Goal: Communication & Community: Answer question/provide support

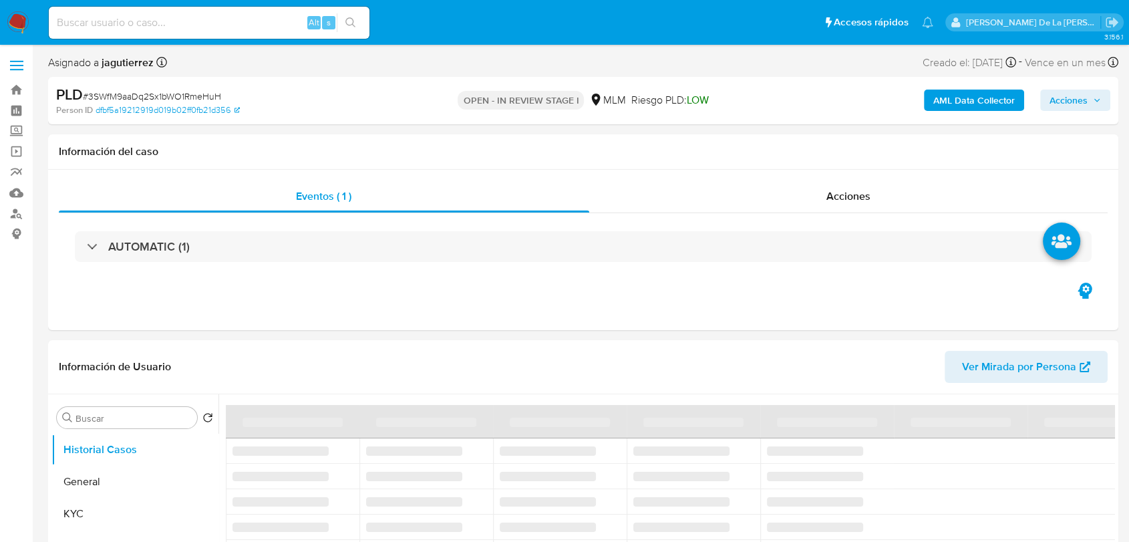
select select "10"
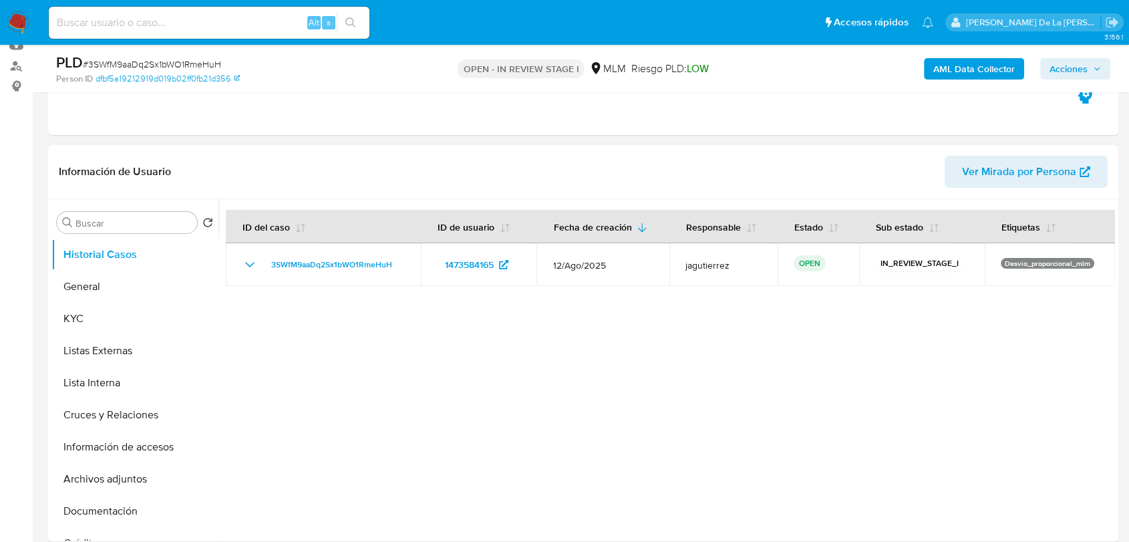
scroll to position [148, 0]
click at [127, 283] on button "General" at bounding box center [129, 286] width 156 height 32
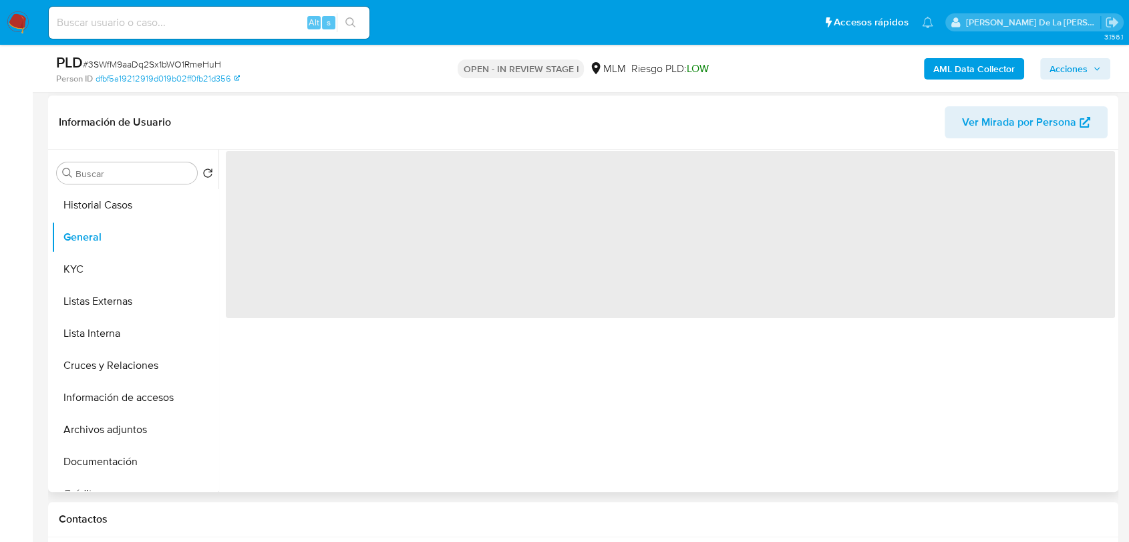
scroll to position [222, 0]
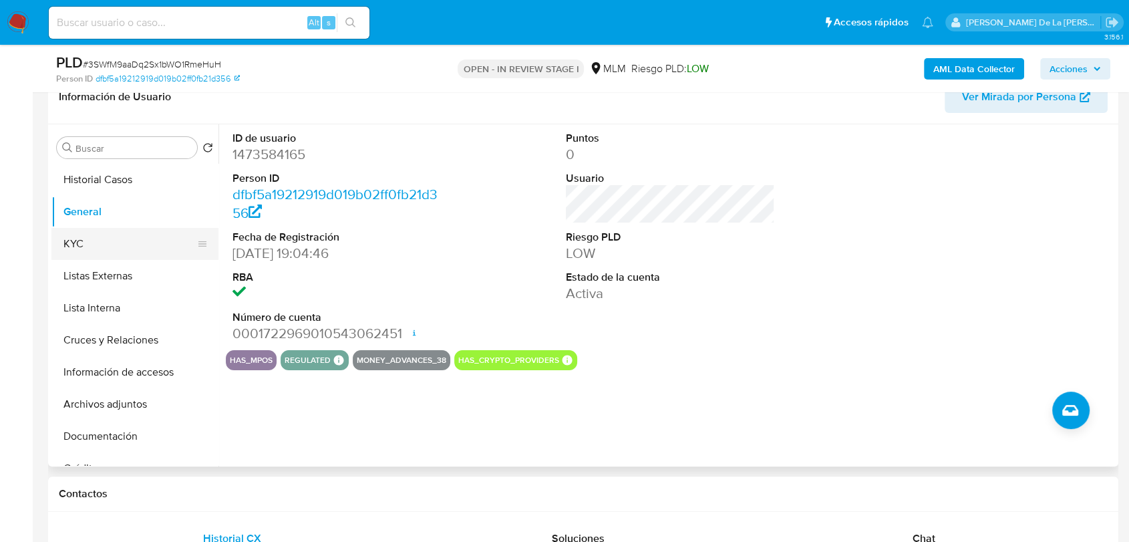
click at [110, 252] on button "KYC" at bounding box center [129, 244] width 156 height 32
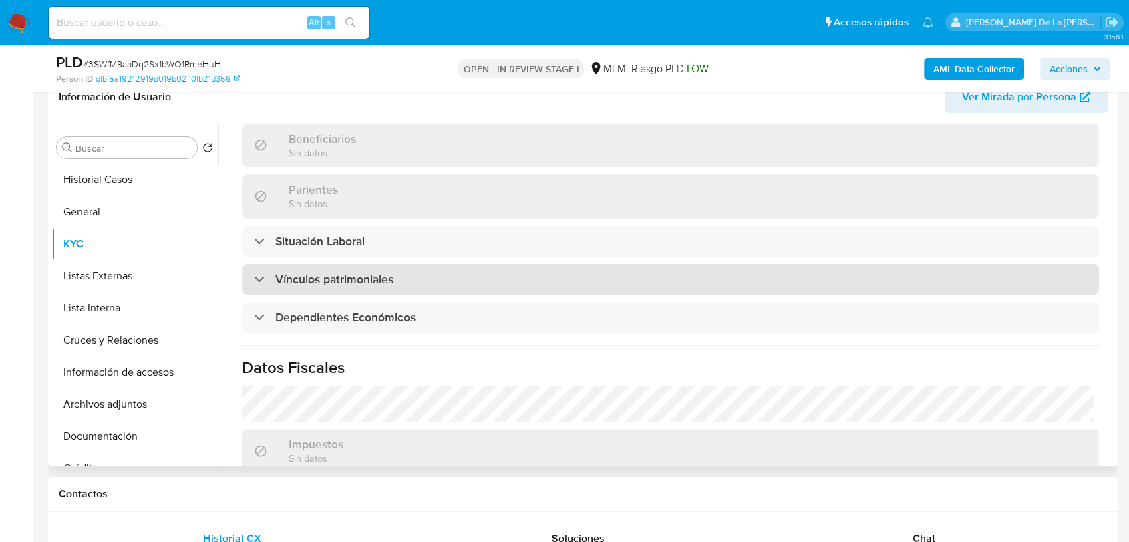
scroll to position [582, 0]
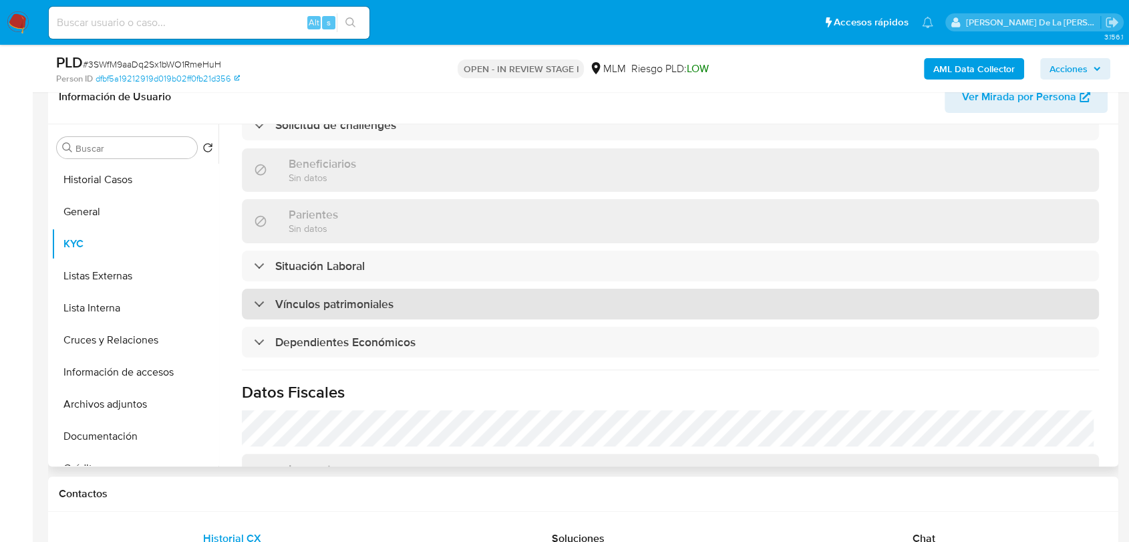
click at [257, 298] on div "Vínculos patrimoniales" at bounding box center [324, 303] width 140 height 15
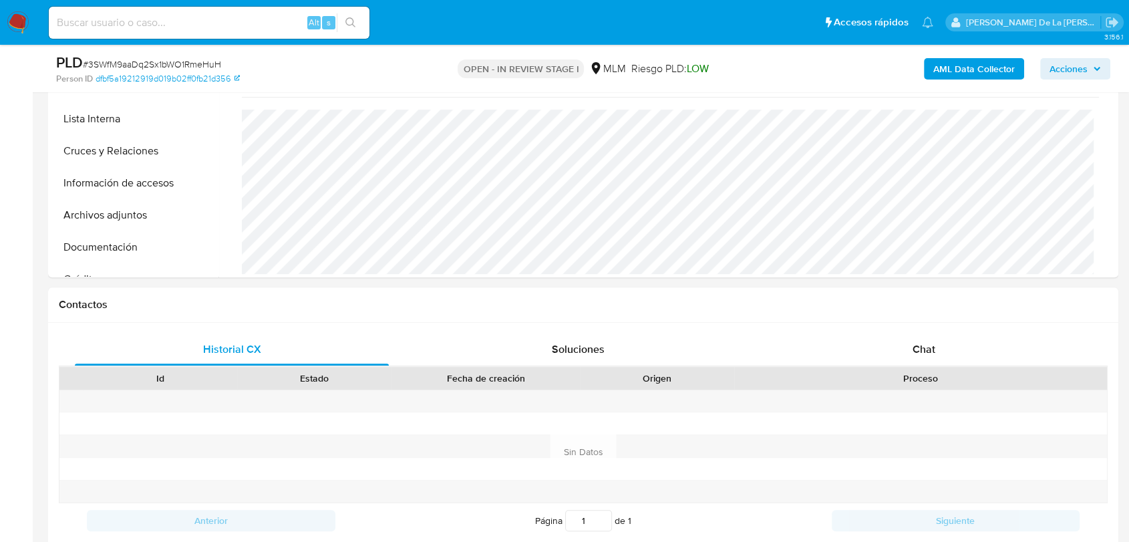
scroll to position [222, 0]
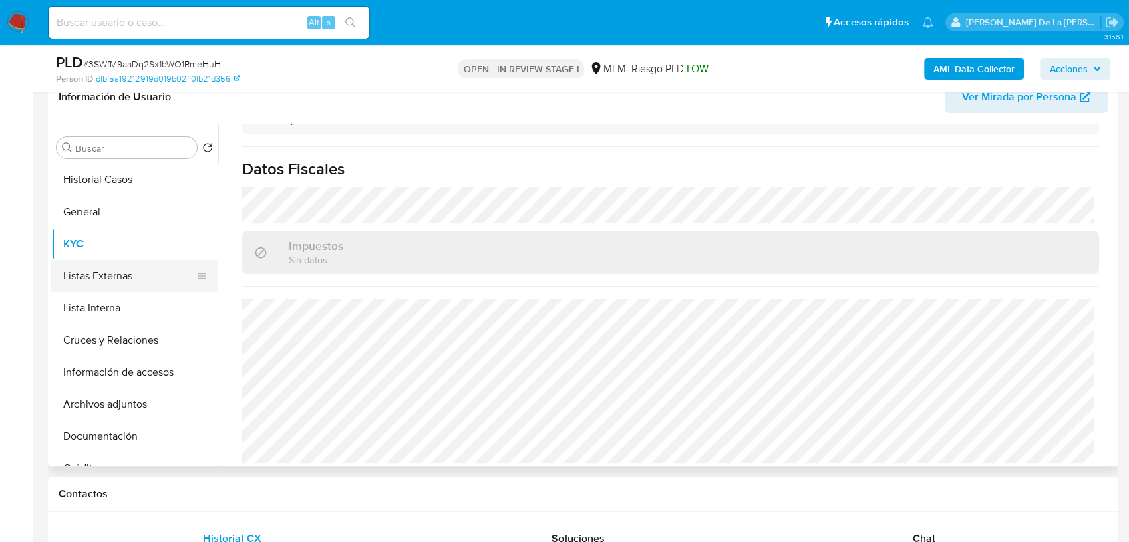
click at [133, 284] on button "Listas Externas" at bounding box center [129, 276] width 156 height 32
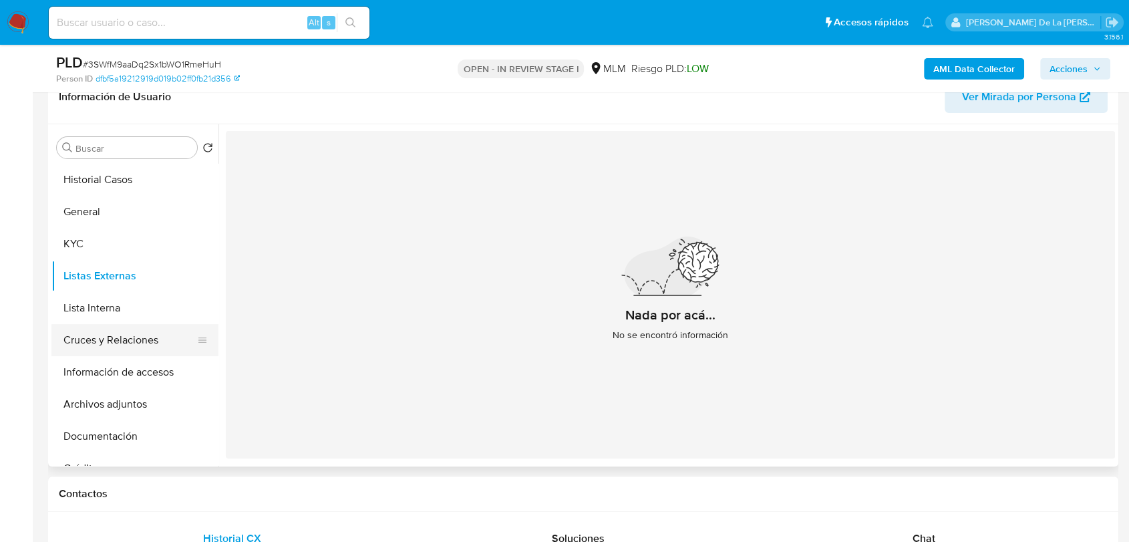
click at [144, 343] on button "Cruces y Relaciones" at bounding box center [129, 340] width 156 height 32
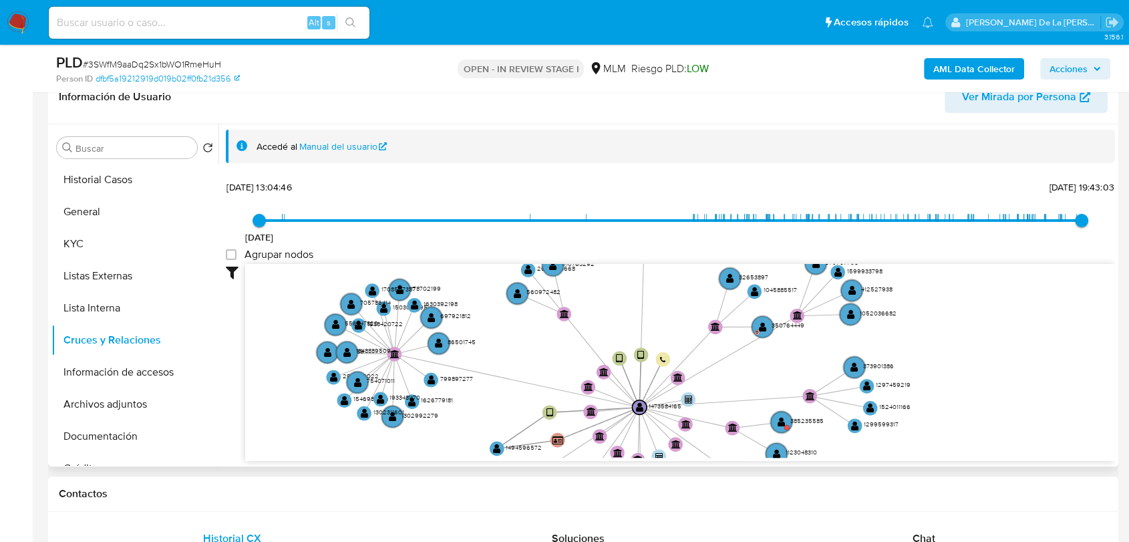
drag, startPoint x: 493, startPoint y: 370, endPoint x: 497, endPoint y: 393, distance: 23.7
click at [491, 399] on icon "device-6864a5ff501e49b8ec9c8542  device-64fba88eee072fc6ea0a71bc  device-6865…" at bounding box center [679, 361] width 869 height 194
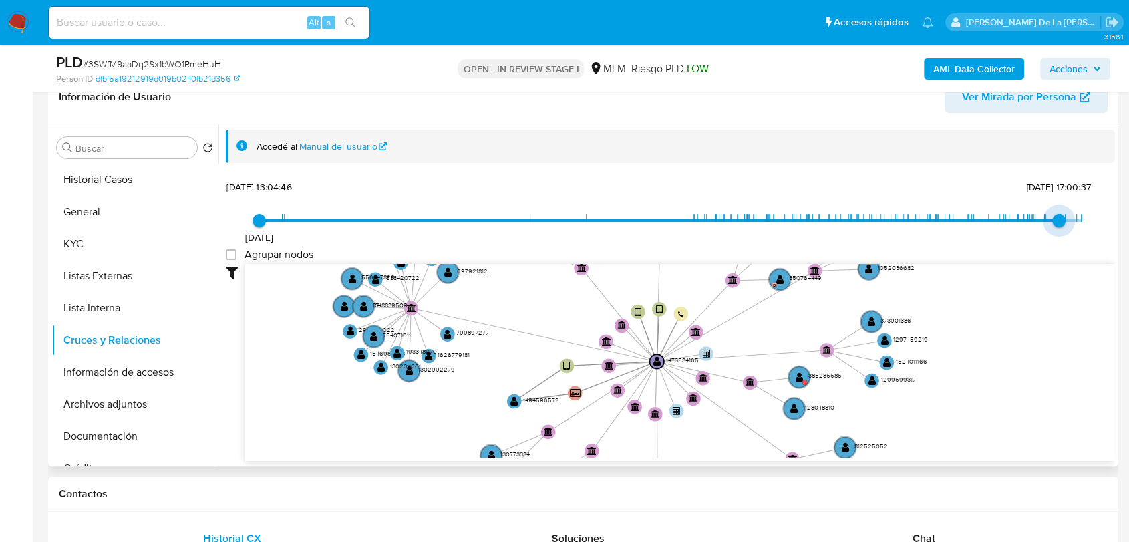
type input "1753559136000"
drag, startPoint x: 1080, startPoint y: 222, endPoint x: 1042, endPoint y: 220, distance: 38.1
click at [1042, 220] on span "[DATE] 13:45:36" at bounding box center [1044, 220] width 13 height 13
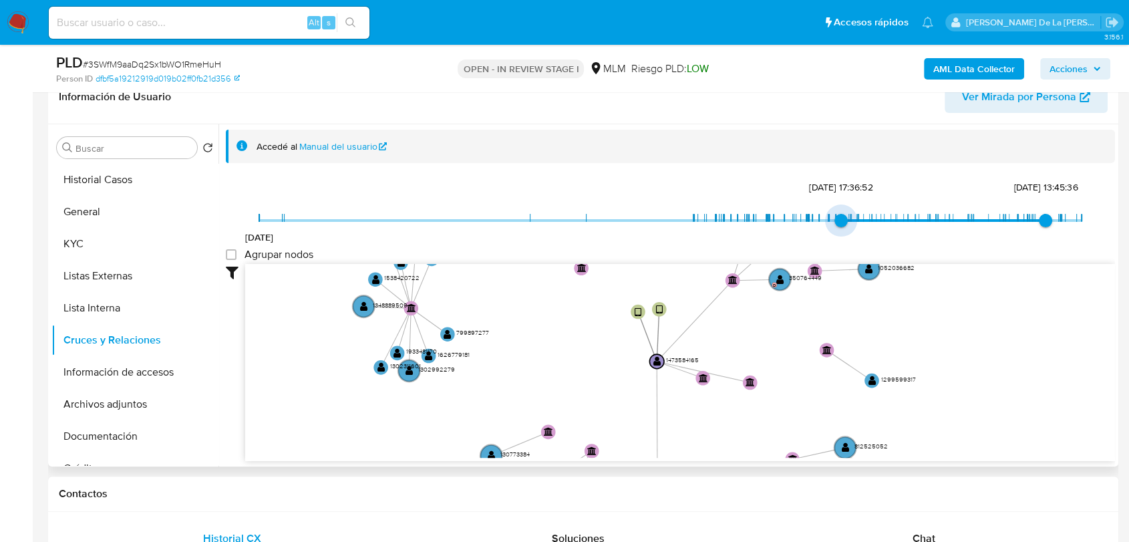
type input "1738695065000"
drag, startPoint x: 262, startPoint y: 218, endPoint x: 841, endPoint y: 226, distance: 579.7
click at [842, 226] on span "[DATE] 12:51:05" at bounding box center [848, 220] width 13 height 13
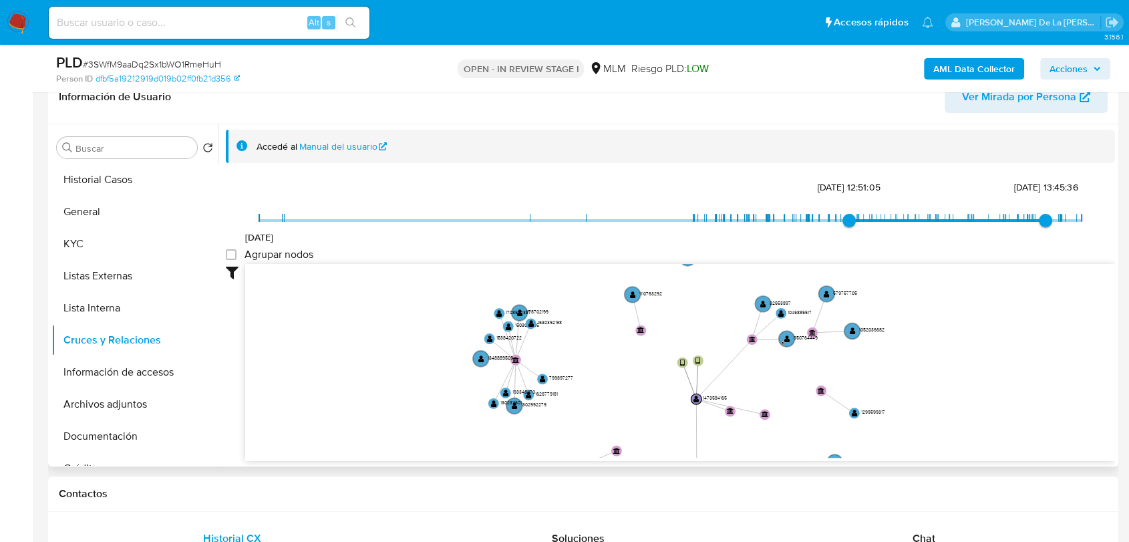
drag, startPoint x: 887, startPoint y: 319, endPoint x: 873, endPoint y: 365, distance: 48.2
click at [873, 367] on icon "device-6864a5ff501e49b8ec9c8542  device-64fba88eee072fc6ea0a71bc  device-6865…" at bounding box center [679, 361] width 869 height 194
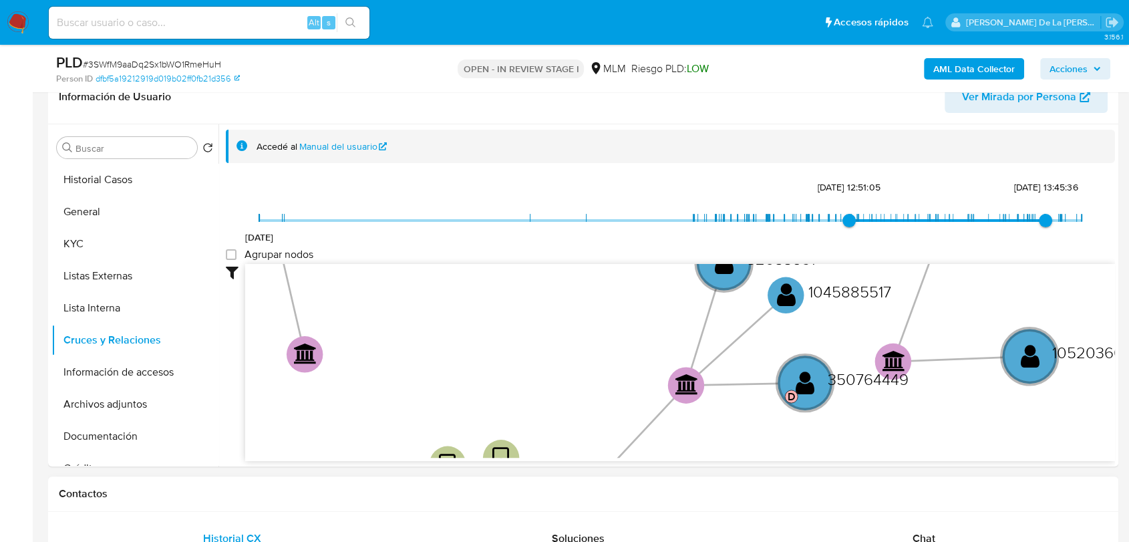
drag, startPoint x: 767, startPoint y: 477, endPoint x: 757, endPoint y: 516, distance: 40.0
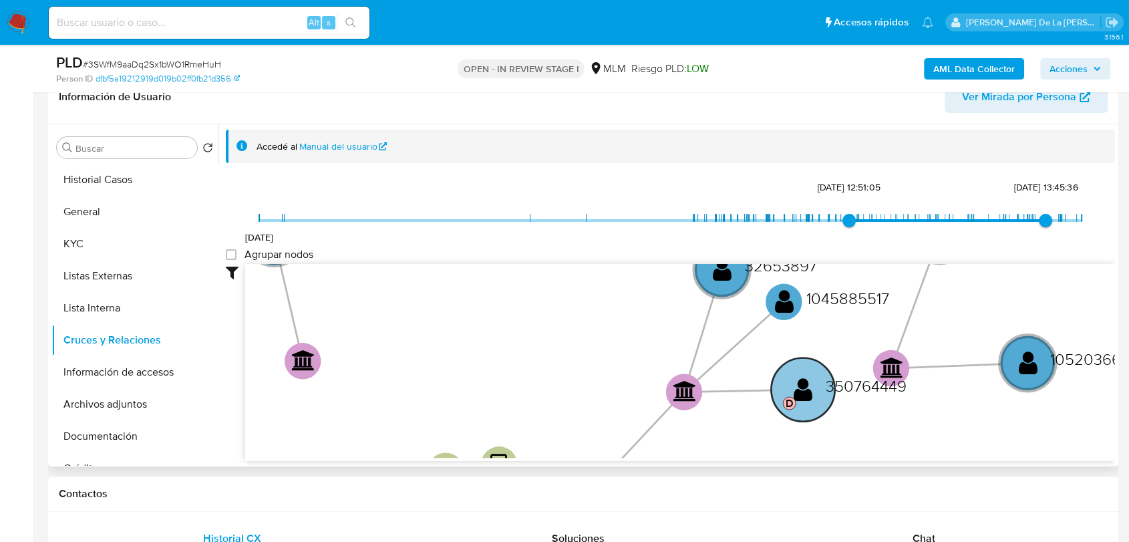
click at [797, 395] on text "" at bounding box center [802, 388] width 19 height 27
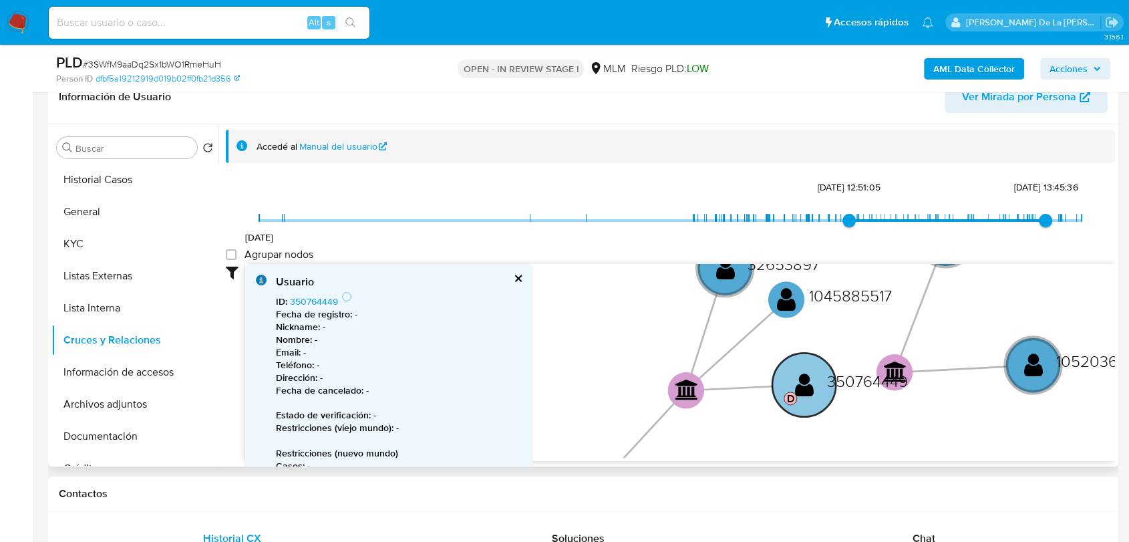
click at [801, 375] on text "" at bounding box center [804, 384] width 19 height 27
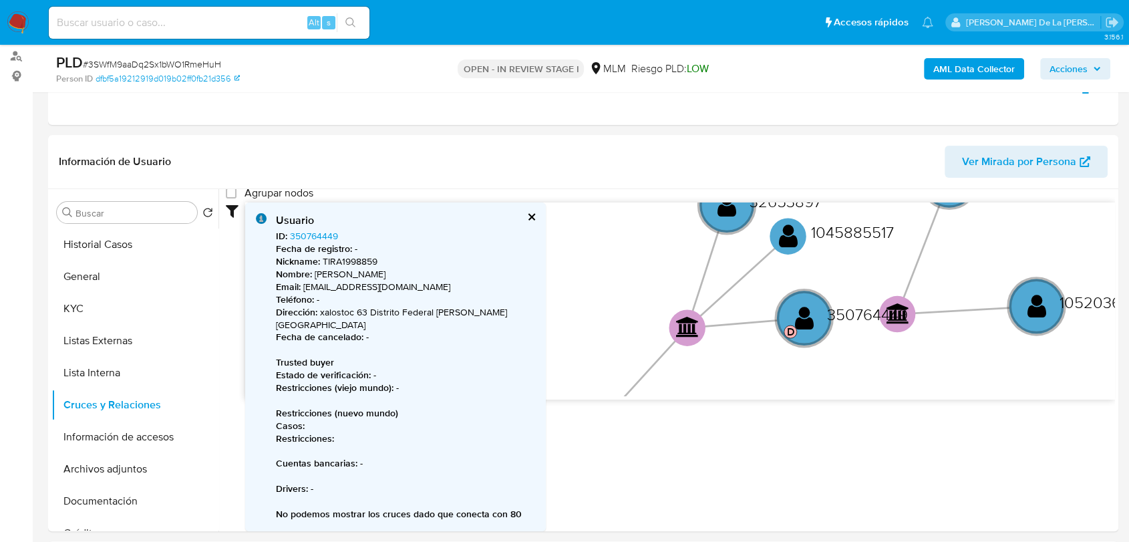
scroll to position [148, 0]
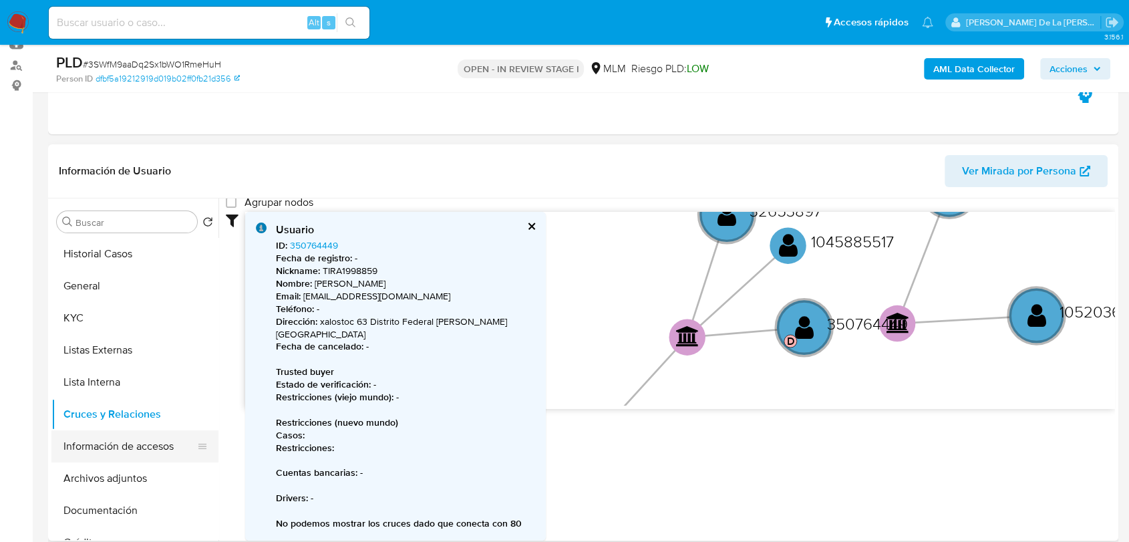
click at [102, 442] on button "Información de accesos" at bounding box center [129, 446] width 156 height 32
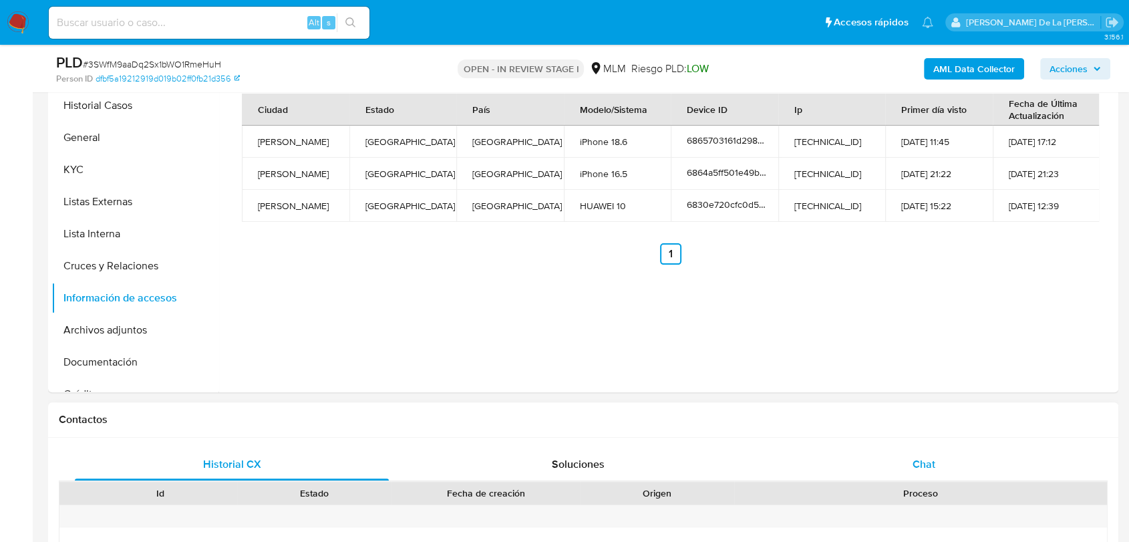
click at [932, 477] on div "Chat" at bounding box center [924, 464] width 314 height 32
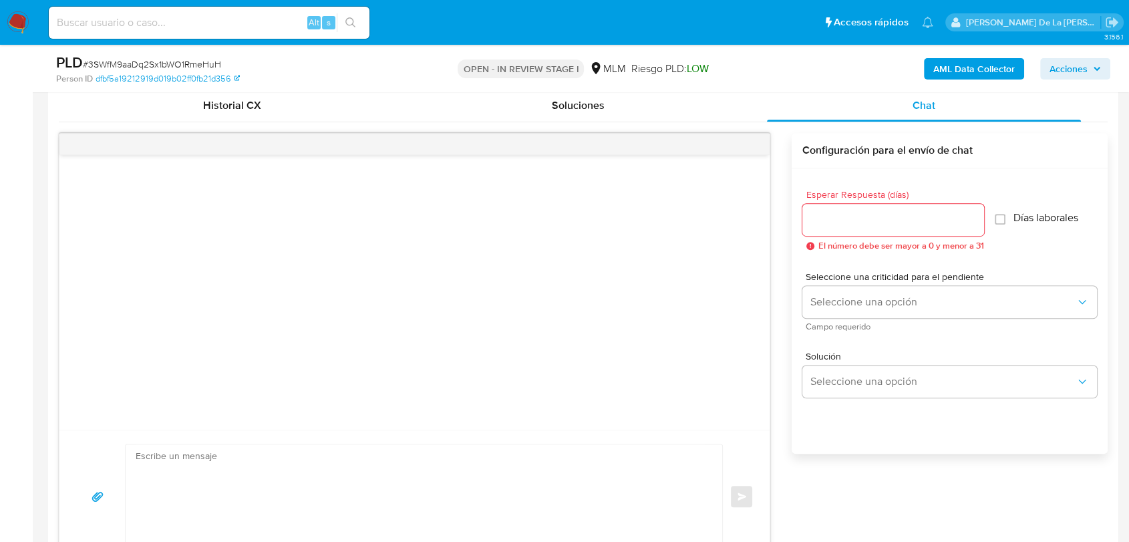
scroll to position [742, 0]
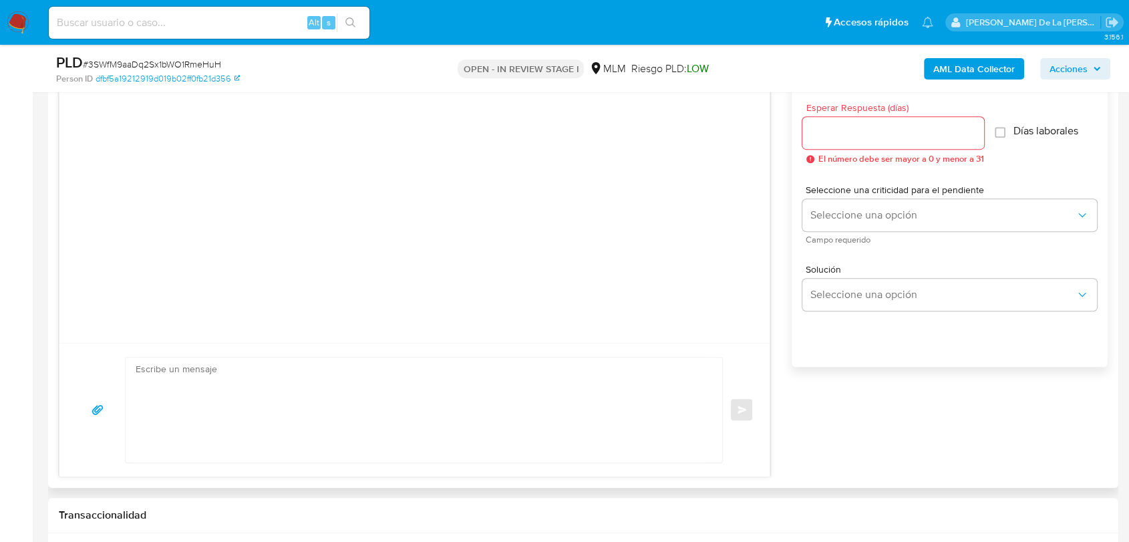
drag, startPoint x: 256, startPoint y: 371, endPoint x: 251, endPoint y: 418, distance: 47.7
click at [256, 371] on textarea at bounding box center [421, 409] width 570 height 105
paste textarea "Loremips dolorsi, Am consectetur adi el se doeiusmodtem in utlabo et do mag ali…"
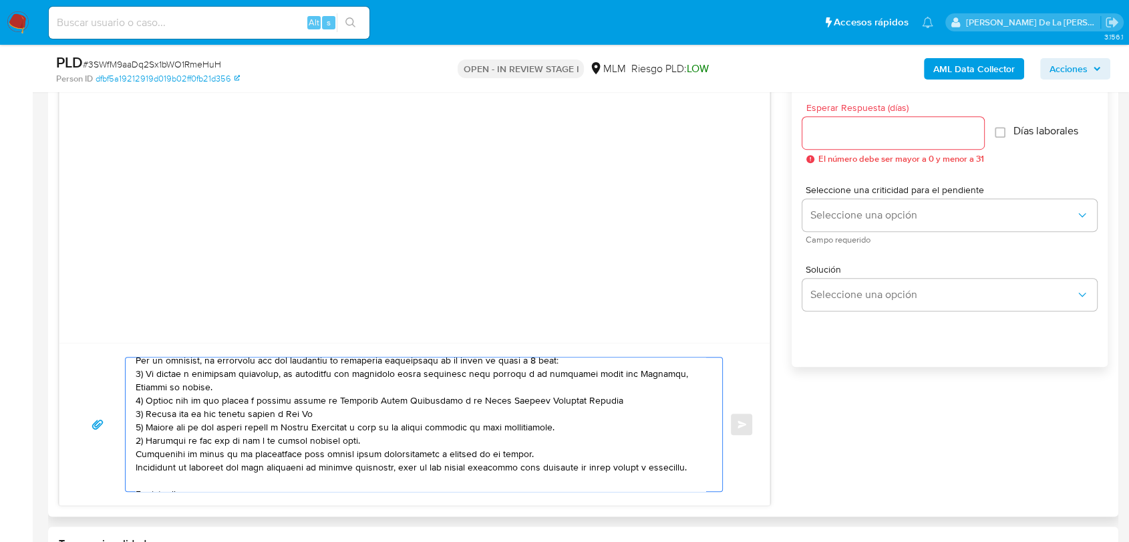
scroll to position [0, 0]
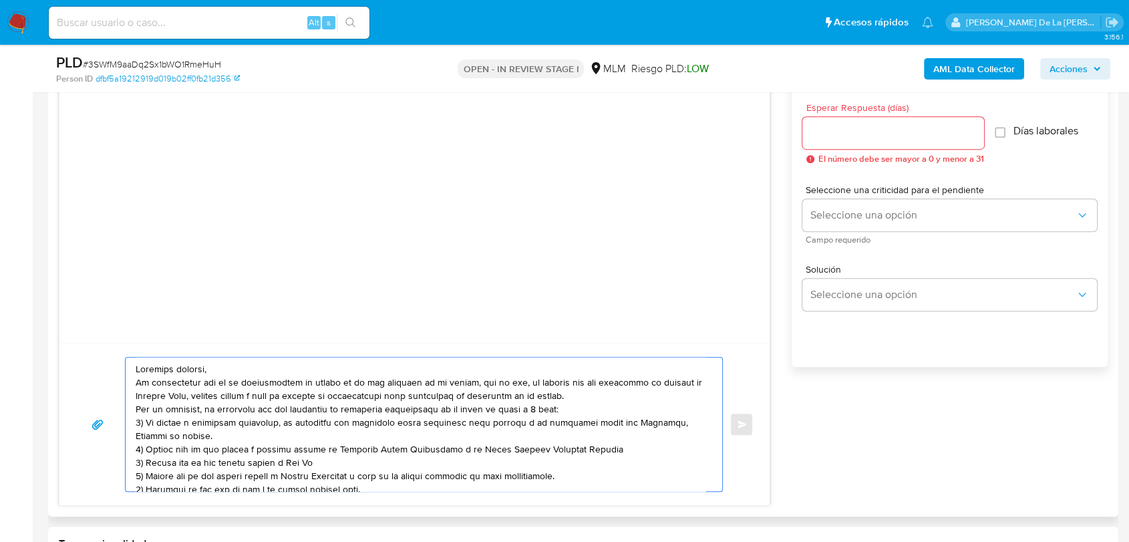
click at [251, 368] on textarea at bounding box center [421, 424] width 570 height 134
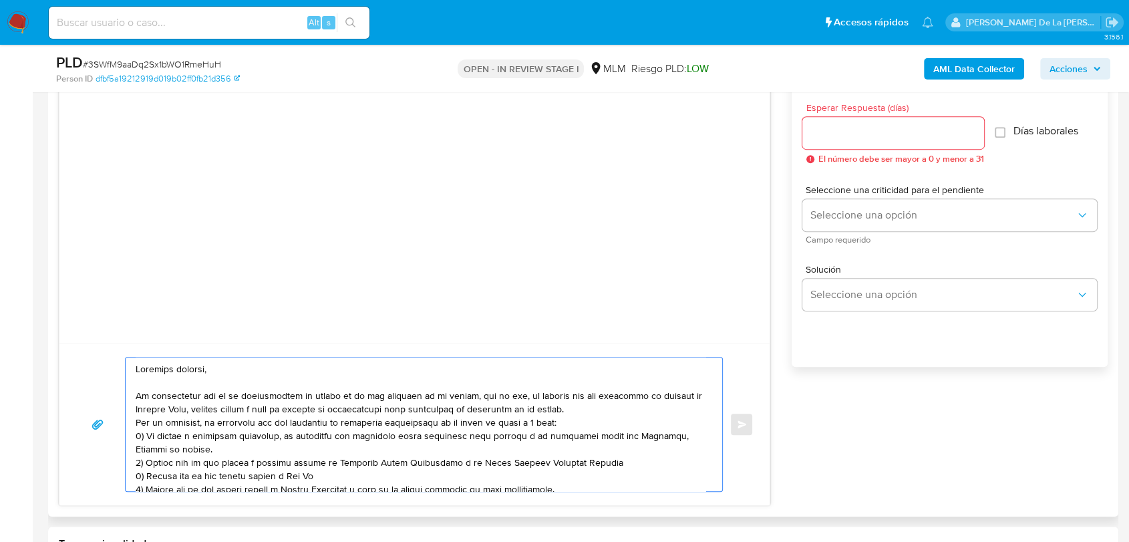
click at [612, 415] on textarea at bounding box center [421, 424] width 570 height 134
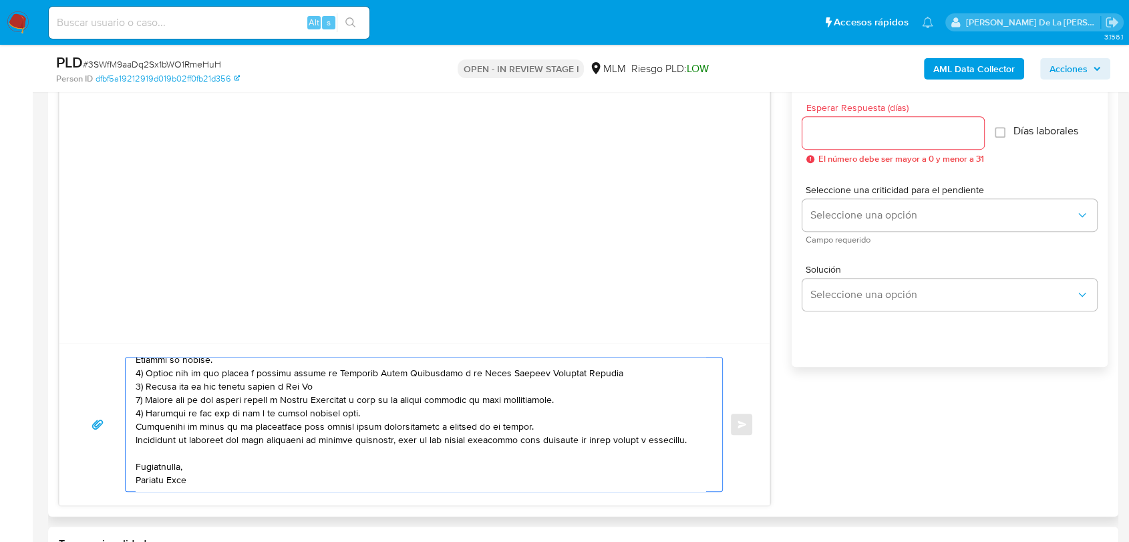
scroll to position [135, 0]
click at [394, 384] on textarea at bounding box center [421, 424] width 570 height 134
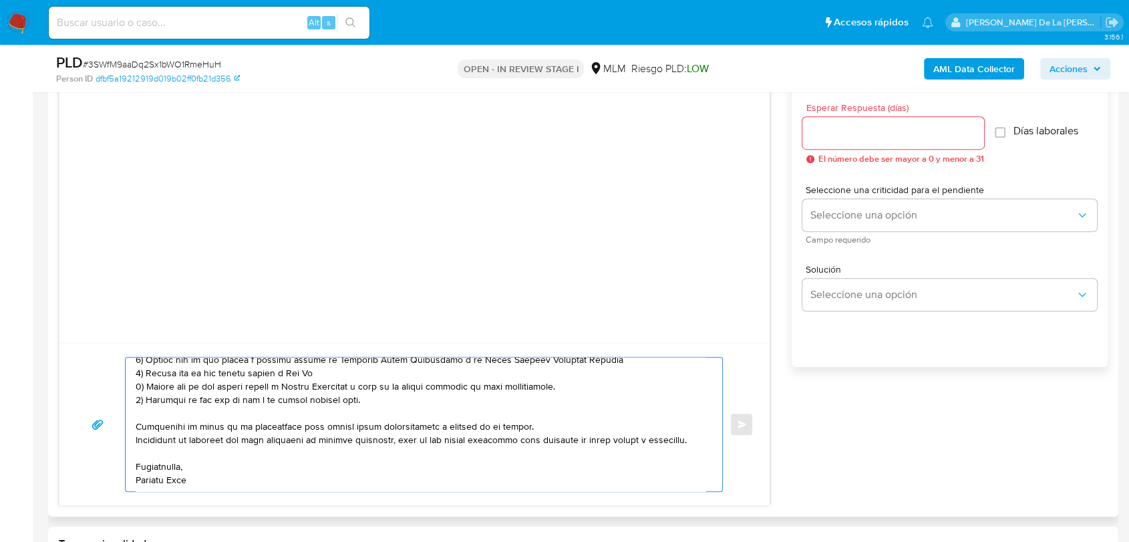
click at [155, 482] on textarea at bounding box center [421, 424] width 570 height 134
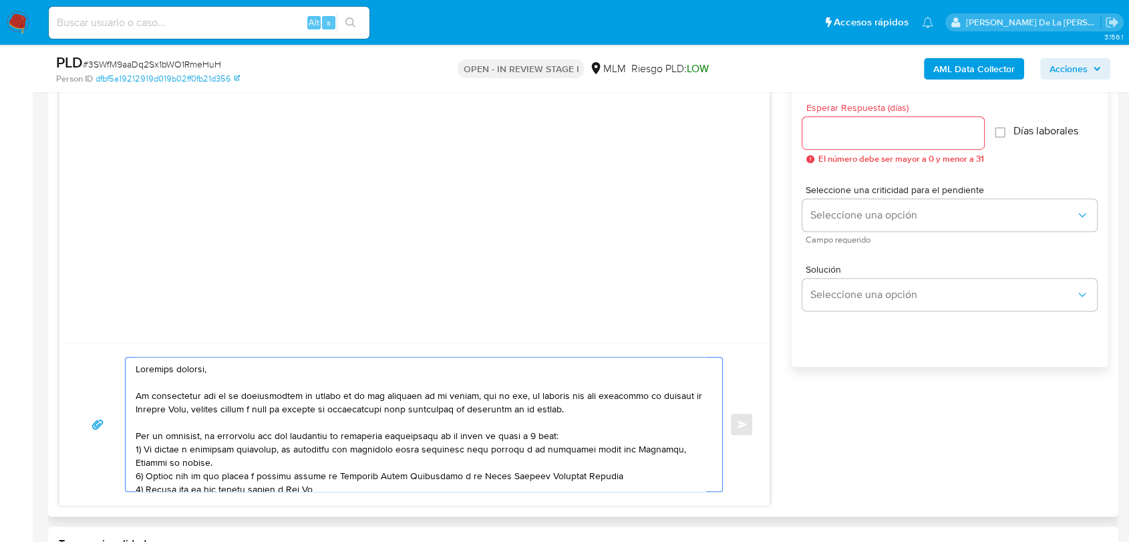
scroll to position [74, 0]
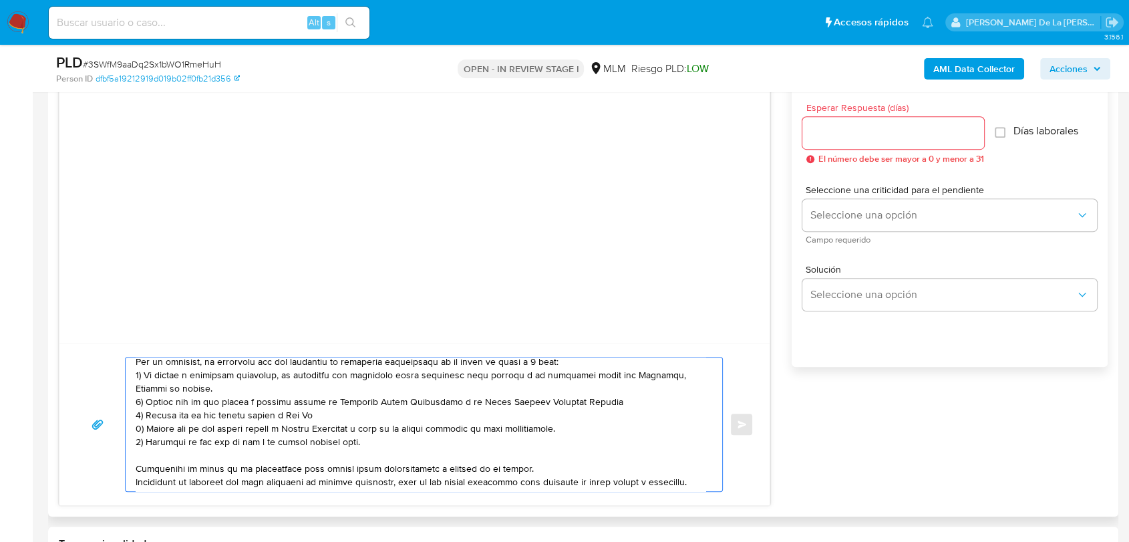
click at [286, 377] on textarea at bounding box center [421, 424] width 570 height 134
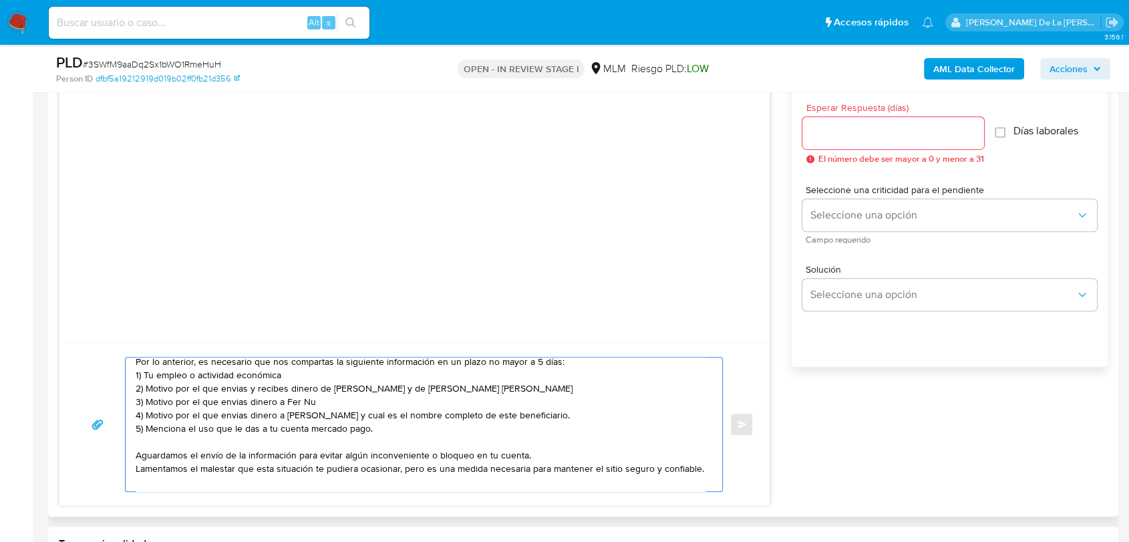
drag, startPoint x: 624, startPoint y: 389, endPoint x: 152, endPoint y: 391, distance: 472.1
click at [152, 391] on textarea "Estimado cliente, Te comunicamos que se ha identificado un cambio en el uso hab…" at bounding box center [421, 424] width 570 height 134
click at [306, 372] on textarea "Estimado cliente, Te comunicamos que se ha identificado un cambio en el uso hab…" at bounding box center [421, 424] width 570 height 134
drag, startPoint x: 341, startPoint y: 403, endPoint x: 219, endPoint y: 403, distance: 122.2
click at [219, 403] on textarea "Estimado cliente, Te comunicamos que se ha identificado un cambio en el uso hab…" at bounding box center [421, 424] width 570 height 134
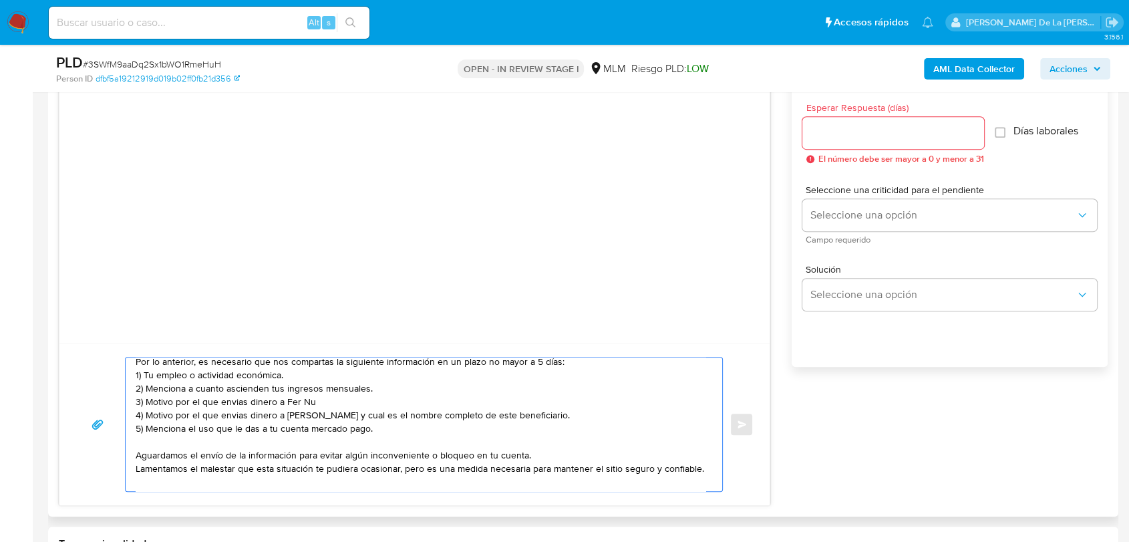
drag, startPoint x: 393, startPoint y: 433, endPoint x: 147, endPoint y: 401, distance: 247.7
click at [147, 401] on textarea "Estimado cliente, Te comunicamos que se ha identificado un cambio en el uso hab…" at bounding box center [421, 424] width 570 height 134
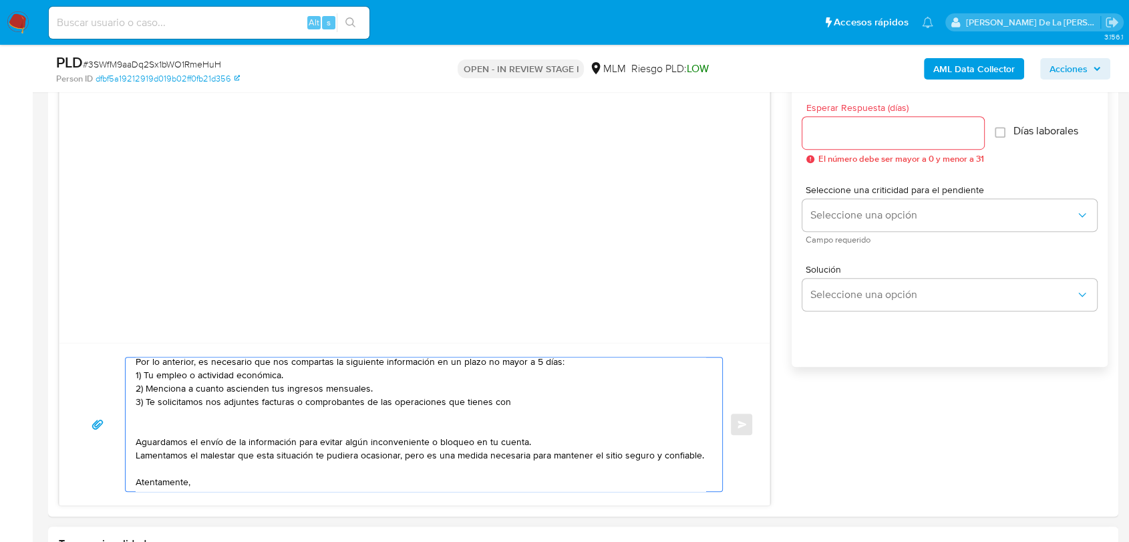
paste textarea "name: DISTRIBUIDORA BEMIMEDIC SA DE CV || alias: name: CORPORATIVO VISUAL EL RE…"
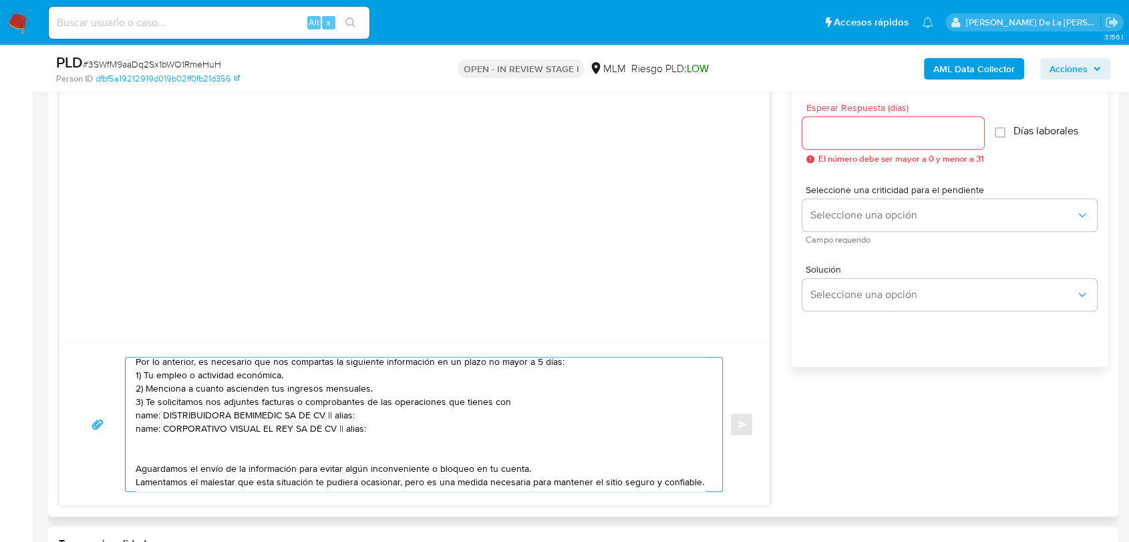
paste textarea "name: Comercializadora Dibar || alias: 012180001246584695 name: Brudifarma || a…"
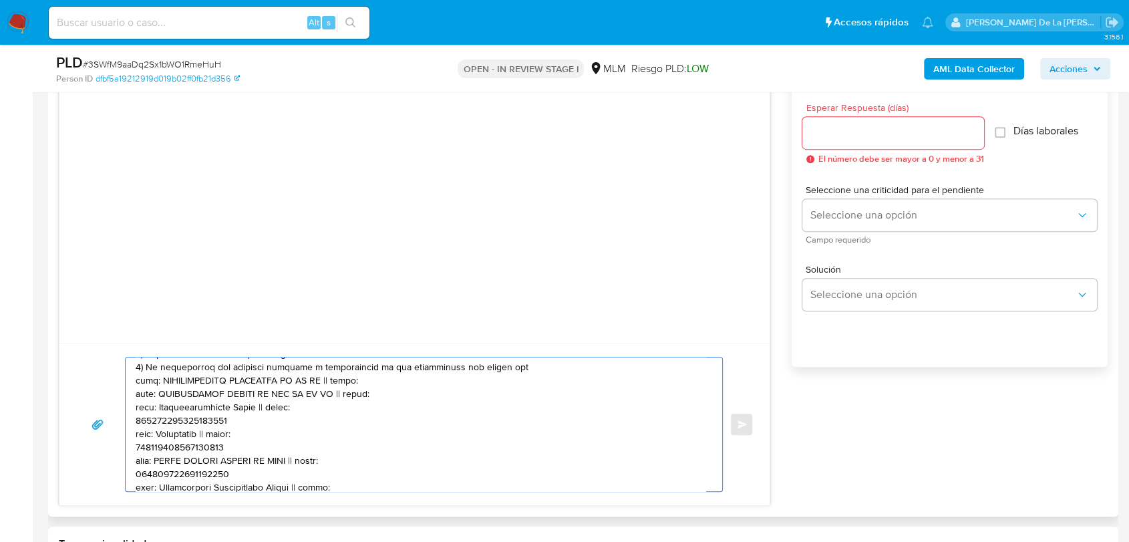
scroll to position [83, 0]
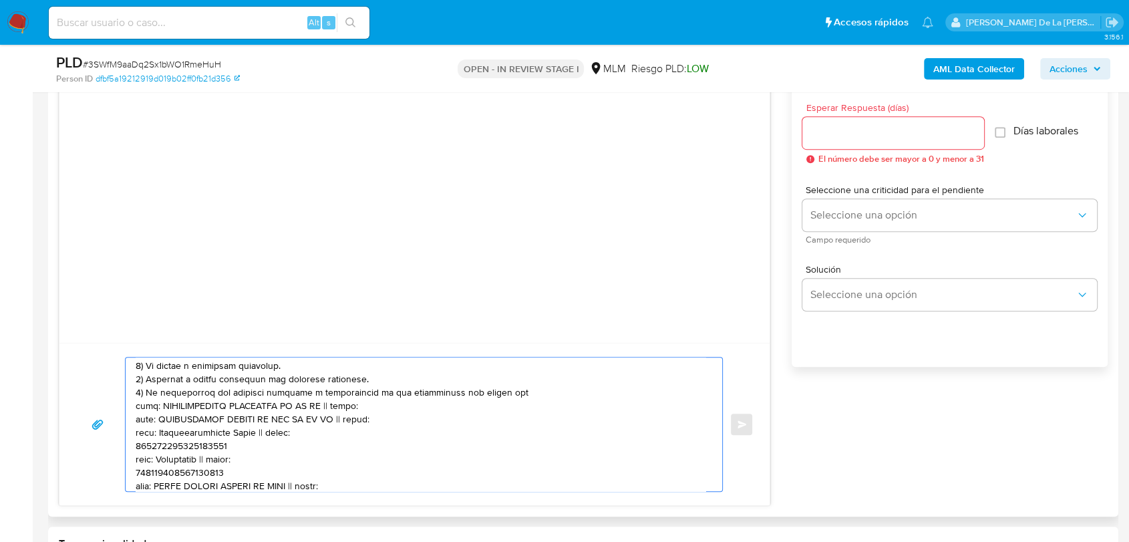
click at [168, 449] on textarea at bounding box center [421, 424] width 570 height 134
click at [160, 455] on textarea at bounding box center [421, 424] width 570 height 134
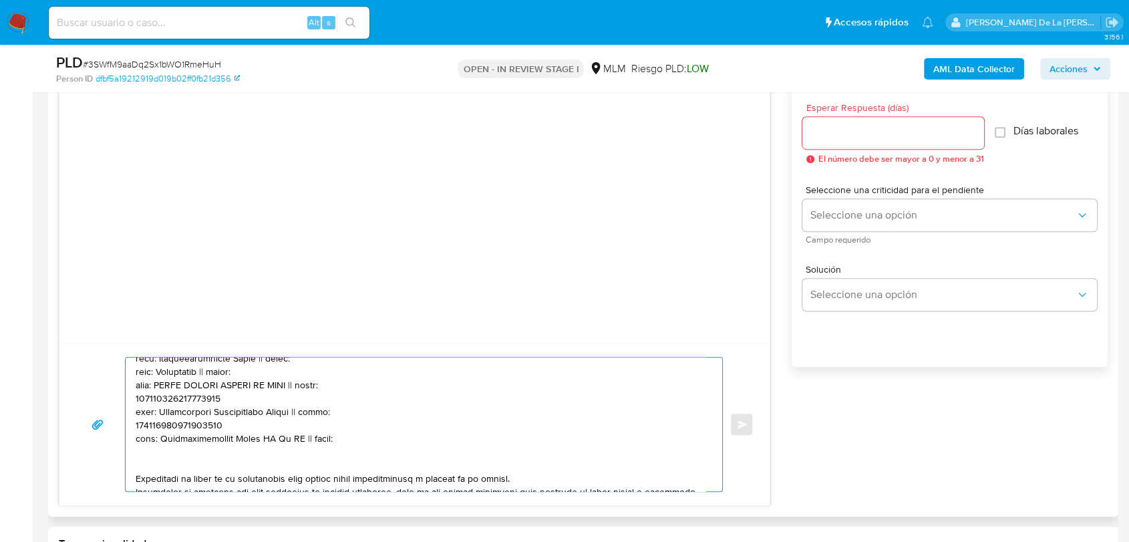
click at [167, 401] on textarea at bounding box center [421, 424] width 570 height 134
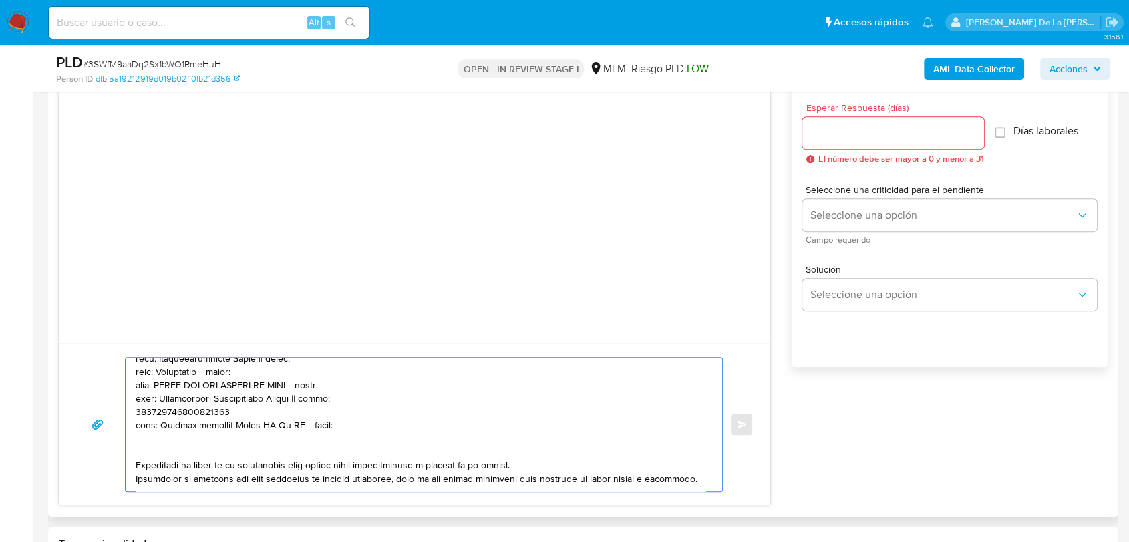
click at [171, 415] on textarea at bounding box center [421, 424] width 570 height 134
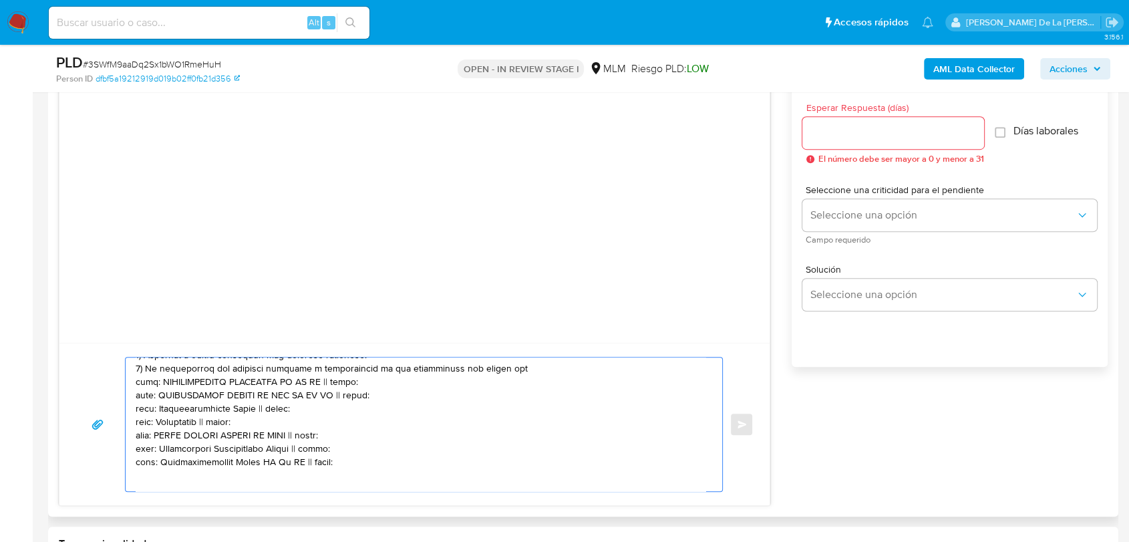
scroll to position [83, 0]
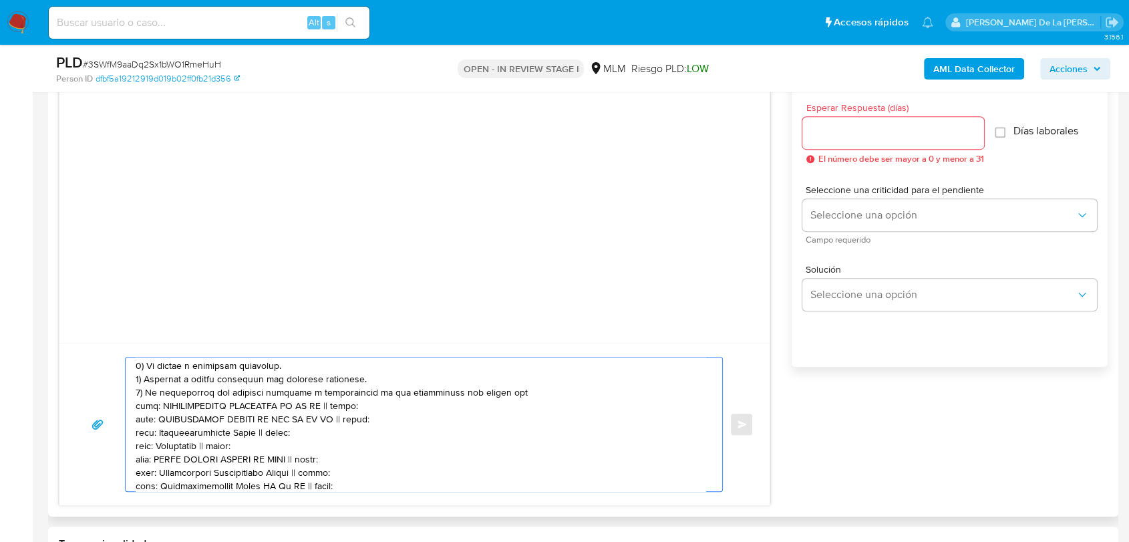
click at [345, 405] on textarea at bounding box center [421, 424] width 570 height 134
click at [351, 423] on textarea at bounding box center [421, 424] width 570 height 134
click at [274, 434] on textarea at bounding box center [421, 424] width 570 height 134
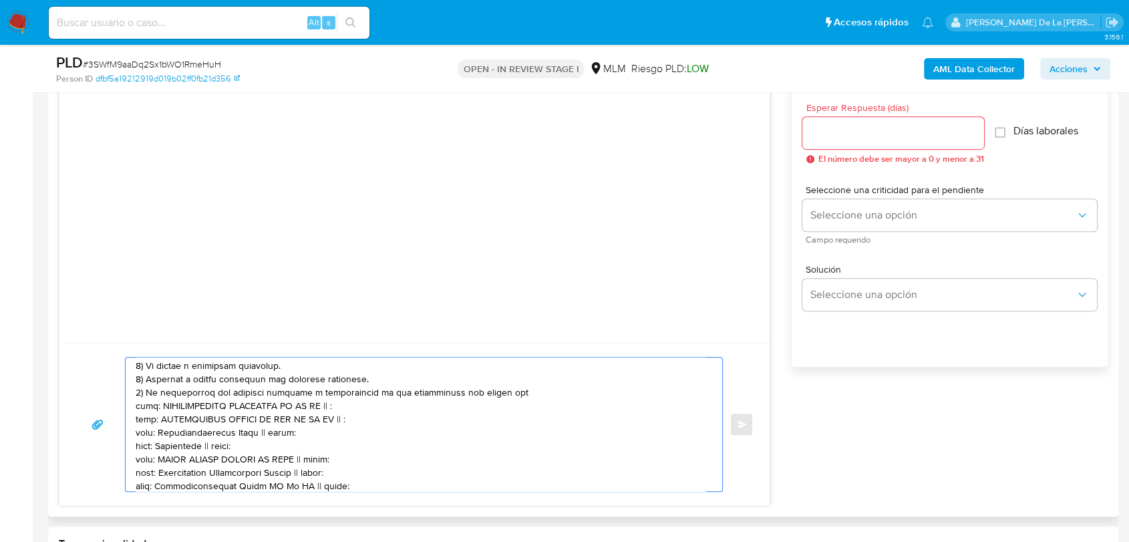
click at [274, 434] on textarea at bounding box center [421, 424] width 570 height 134
click at [331, 462] on textarea at bounding box center [421, 424] width 570 height 134
click at [220, 445] on textarea at bounding box center [421, 424] width 570 height 134
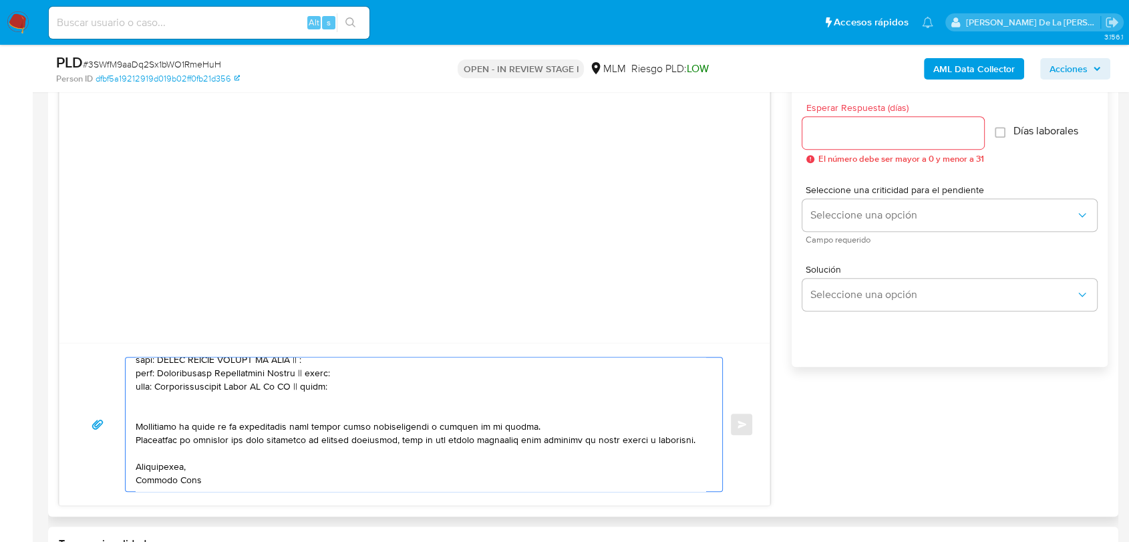
scroll to position [203, 0]
click at [321, 362] on textarea at bounding box center [421, 424] width 570 height 134
click at [319, 369] on textarea at bounding box center [421, 424] width 570 height 134
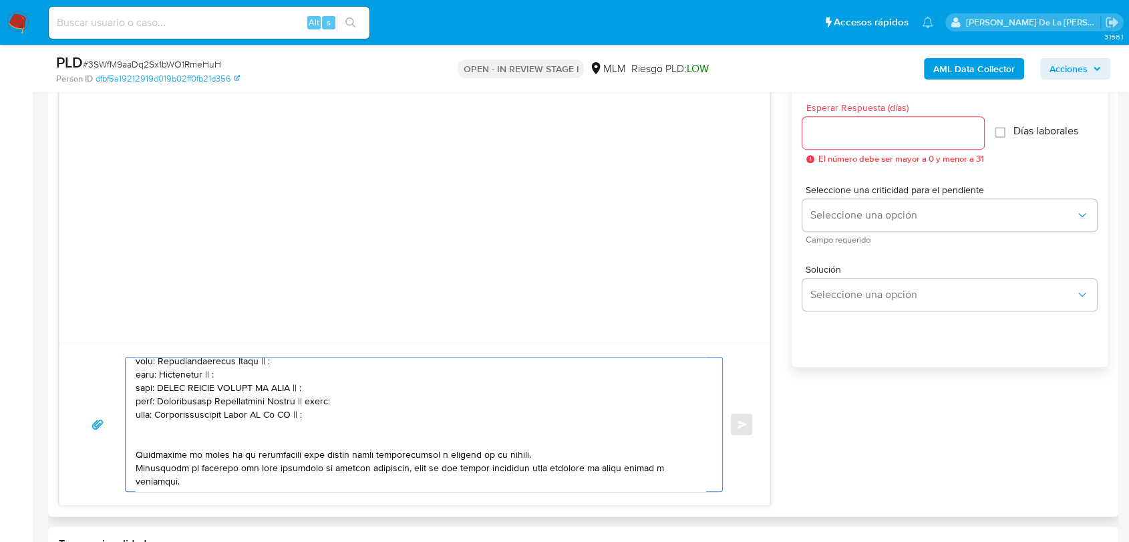
scroll to position [129, 0]
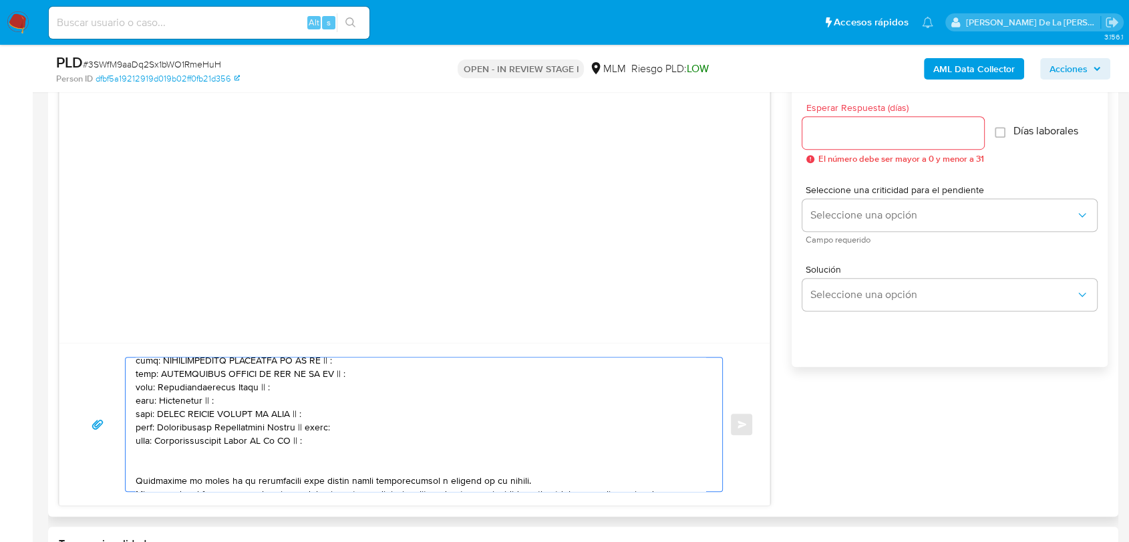
click at [316, 432] on textarea at bounding box center [421, 424] width 570 height 134
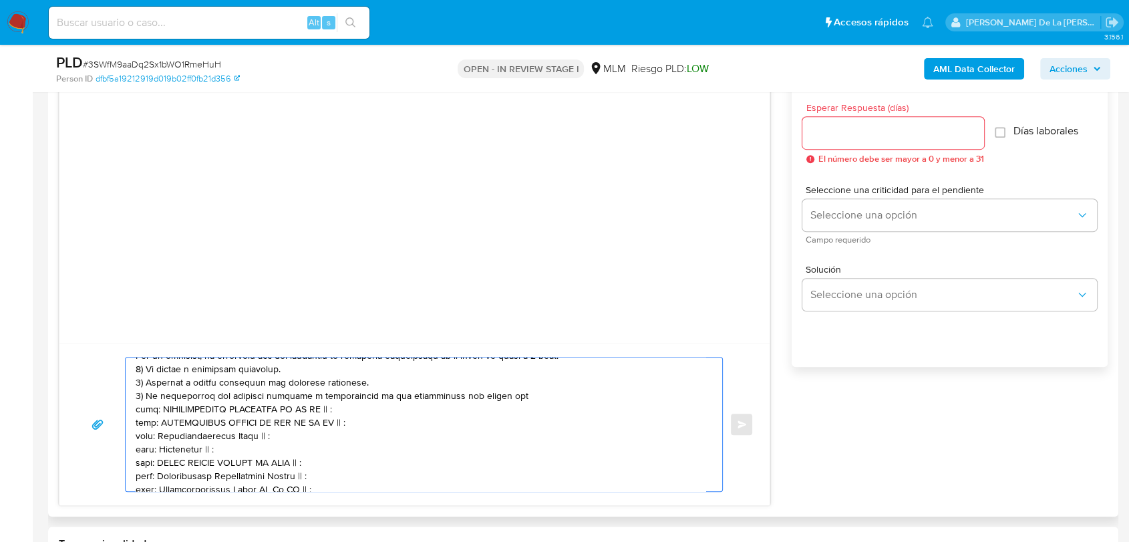
scroll to position [55, 0]
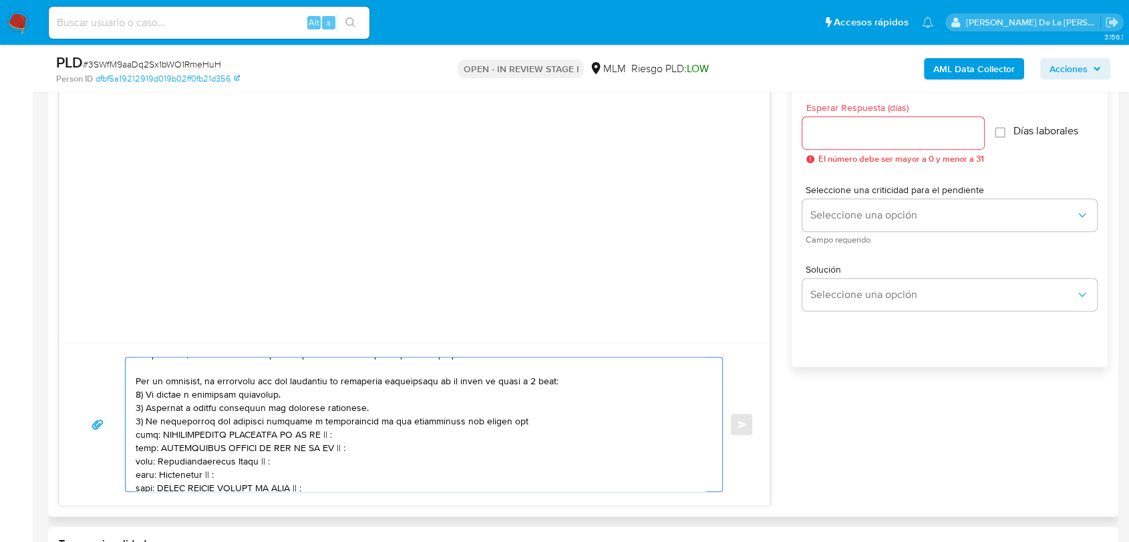
click at [145, 434] on textarea at bounding box center [421, 424] width 570 height 134
click at [145, 447] on textarea at bounding box center [421, 424] width 570 height 134
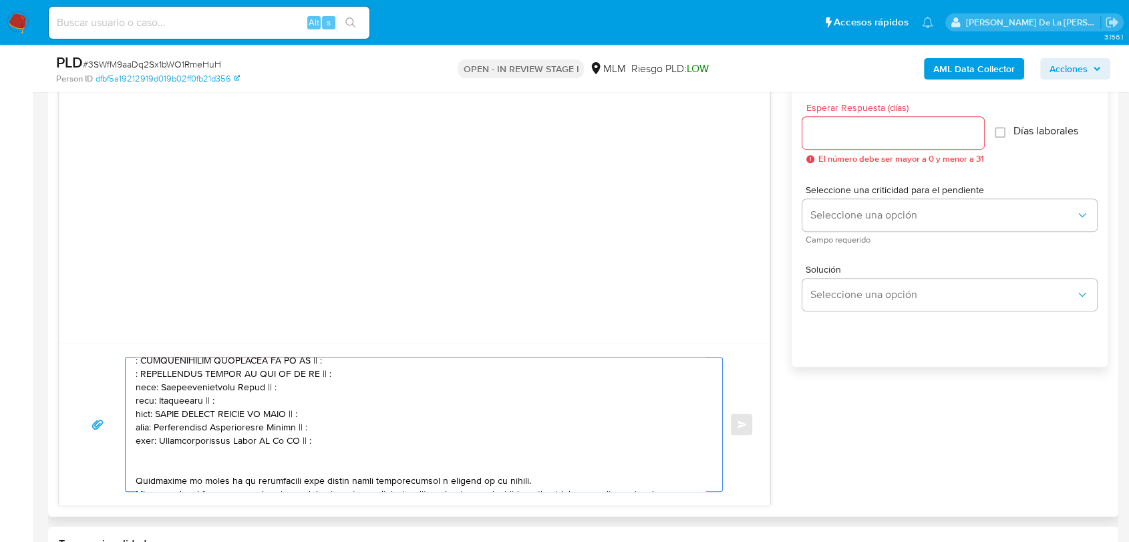
click at [144, 386] on textarea at bounding box center [421, 424] width 570 height 134
click at [142, 405] on textarea at bounding box center [421, 424] width 570 height 134
click at [144, 418] on textarea at bounding box center [421, 424] width 570 height 134
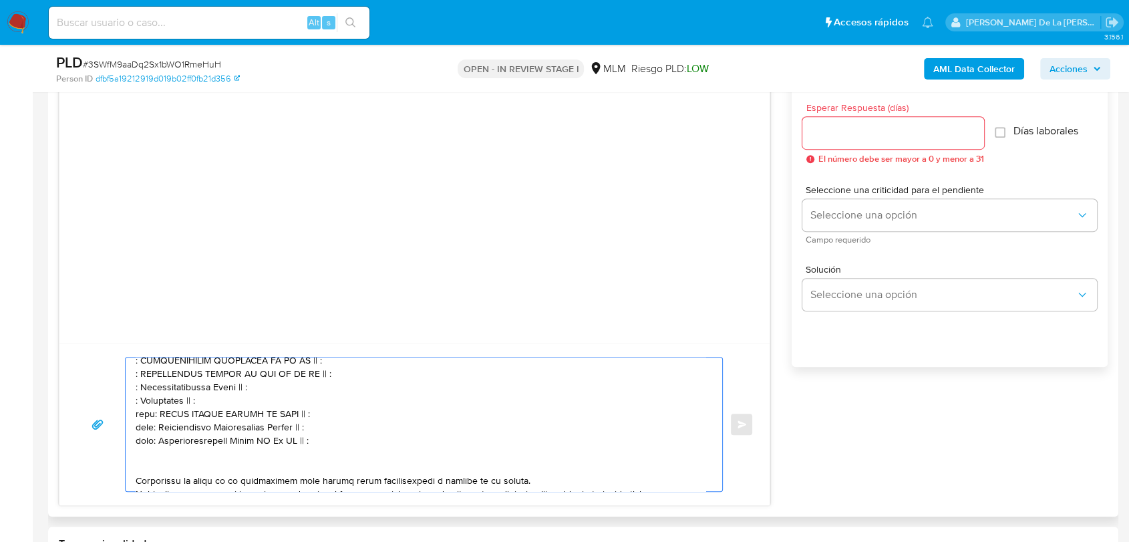
click at [144, 418] on textarea at bounding box center [421, 424] width 570 height 134
click at [143, 429] on textarea at bounding box center [421, 424] width 570 height 134
click at [142, 448] on textarea at bounding box center [421, 424] width 570 height 134
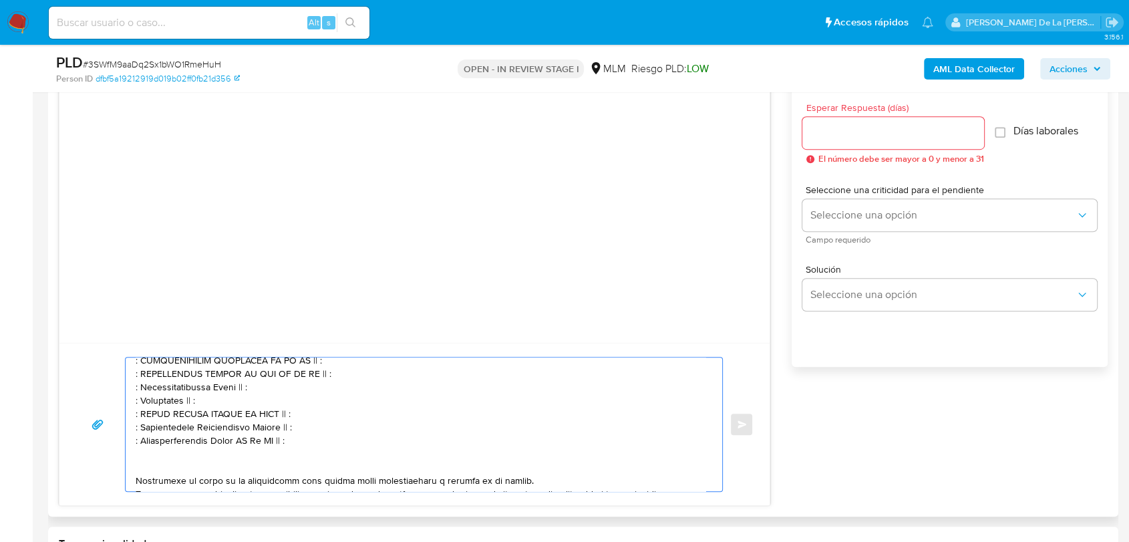
click at [337, 375] on textarea at bounding box center [421, 424] width 570 height 134
click at [345, 358] on textarea at bounding box center [421, 424] width 570 height 134
click at [272, 393] on textarea at bounding box center [421, 424] width 570 height 134
click at [224, 407] on textarea at bounding box center [421, 424] width 570 height 134
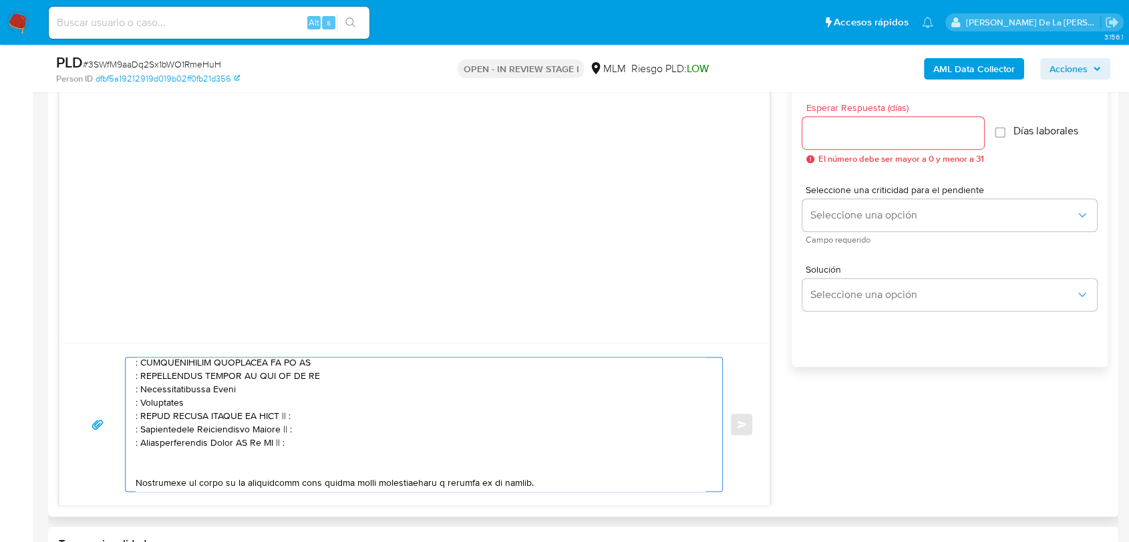
click at [311, 418] on textarea at bounding box center [421, 424] width 570 height 134
click at [309, 434] on textarea at bounding box center [421, 424] width 570 height 134
click at [305, 446] on textarea at bounding box center [421, 424] width 570 height 134
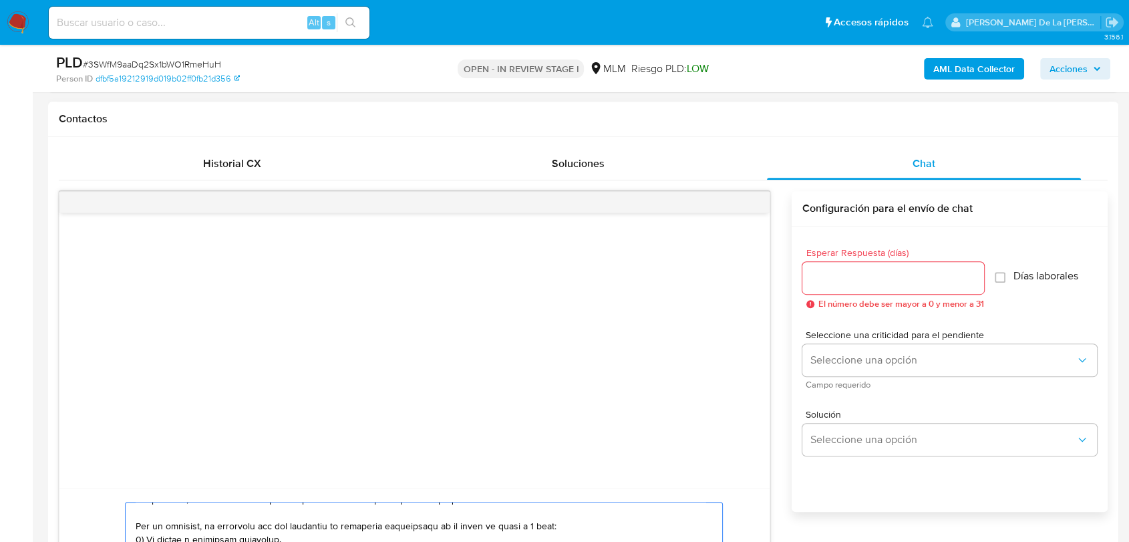
scroll to position [593, 0]
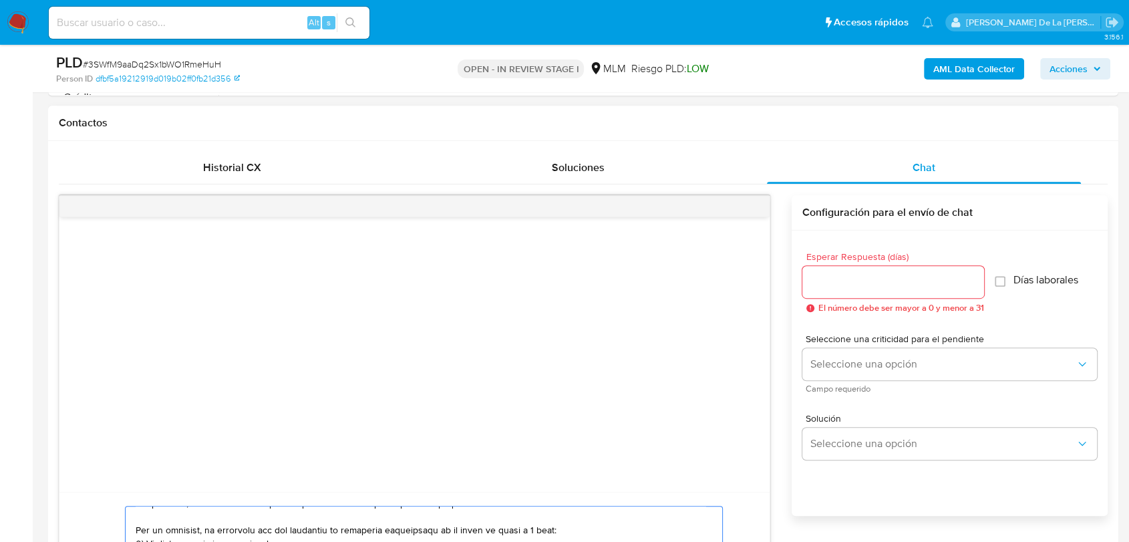
type textarea "Loremips dolorsi, Am consectetur adi el se doeiusmodtem in utlabo et do mag ali…"
click at [867, 289] on div at bounding box center [893, 282] width 182 height 32
click at [867, 286] on input "Esperar Respuesta (días)" at bounding box center [893, 281] width 182 height 17
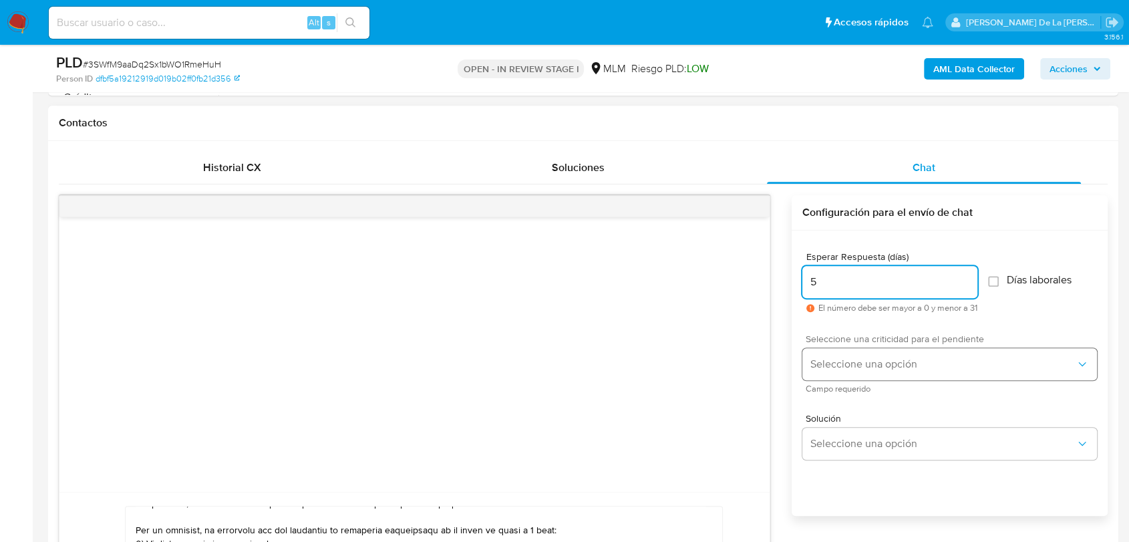
type input "5"
click at [849, 353] on button "Seleccione una opción" at bounding box center [949, 364] width 294 height 32
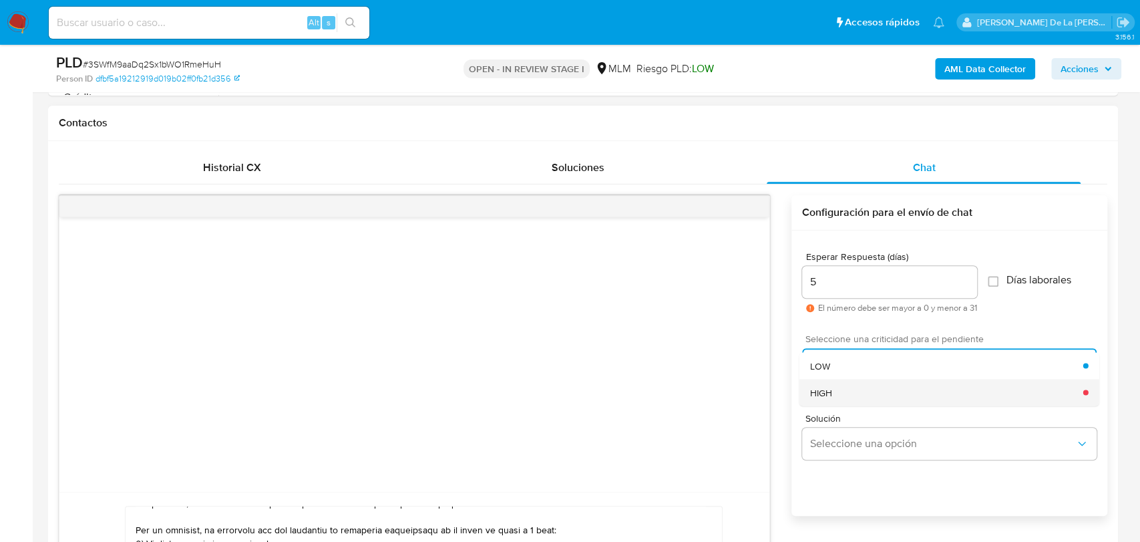
click at [839, 383] on div "HIGH" at bounding box center [945, 392] width 273 height 27
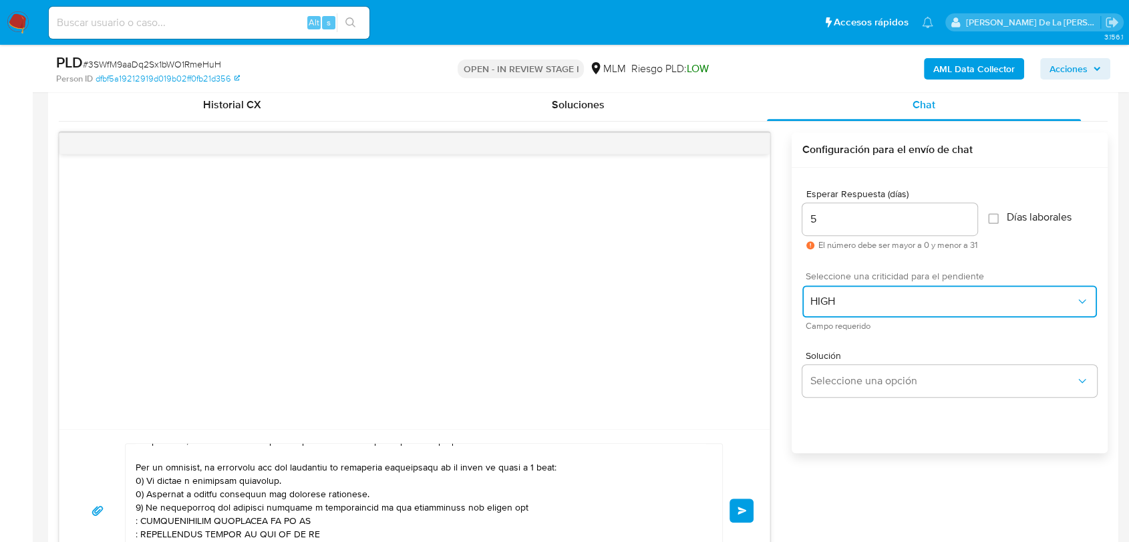
scroll to position [742, 0]
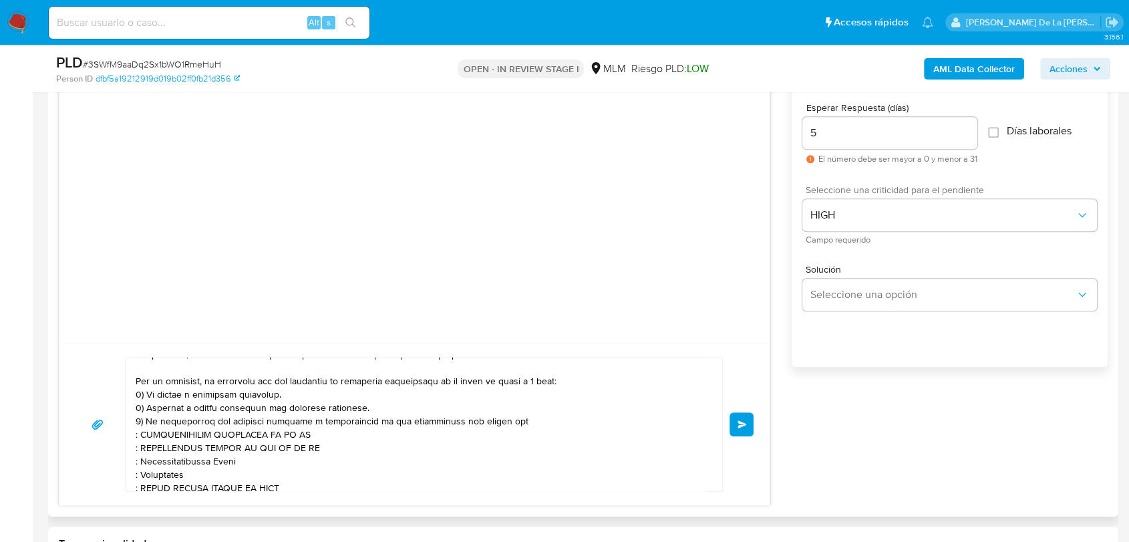
click at [737, 423] on span "Enviar" at bounding box center [741, 424] width 9 height 8
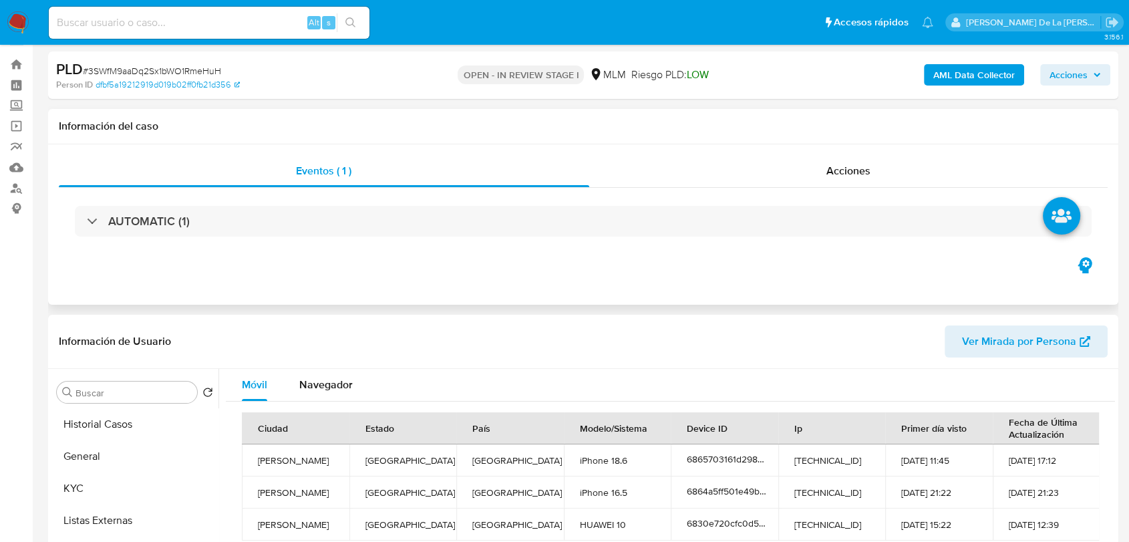
scroll to position [0, 0]
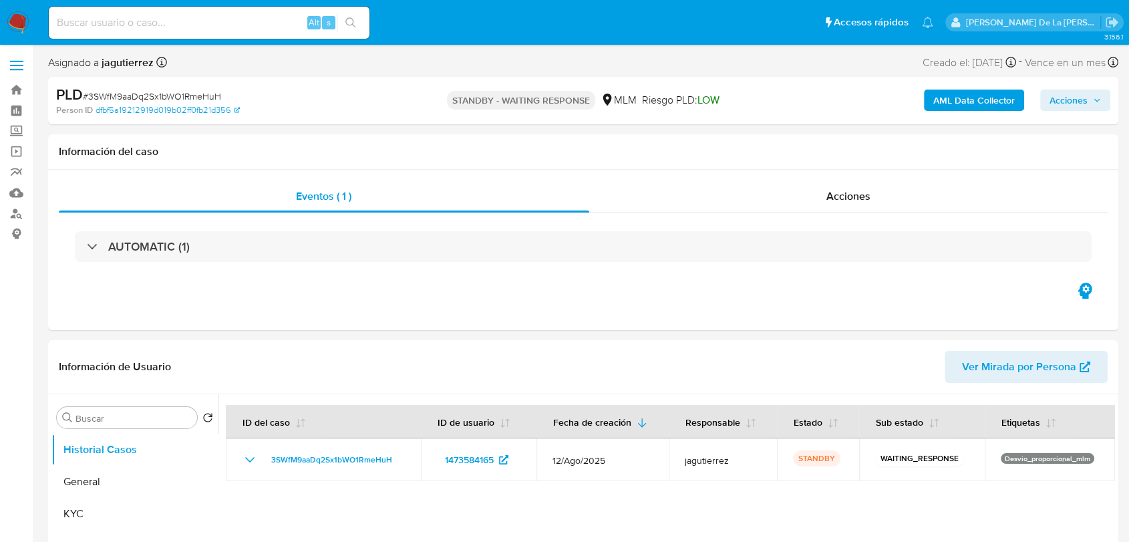
select select "10"
